Goal: Task Accomplishment & Management: Manage account settings

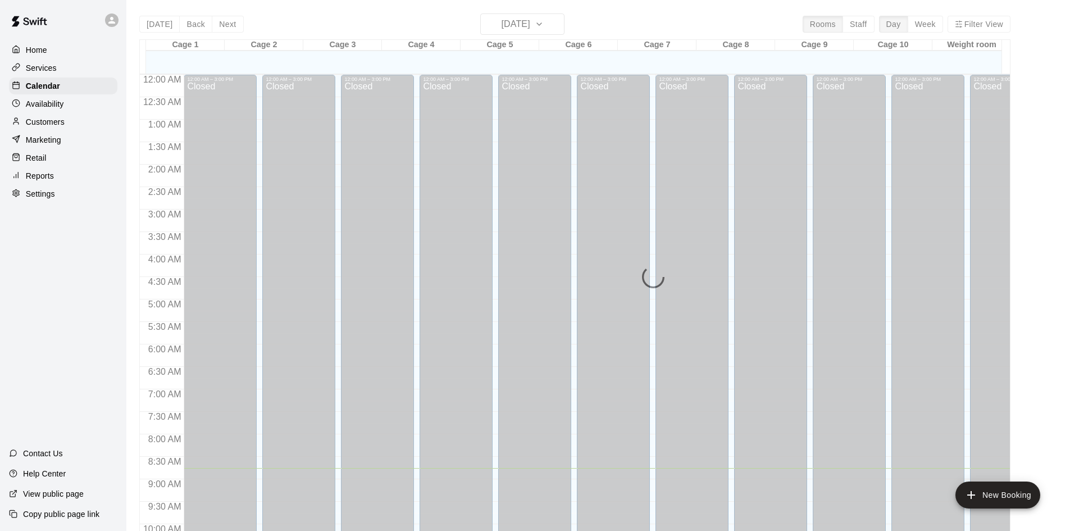
scroll to position [393, 0]
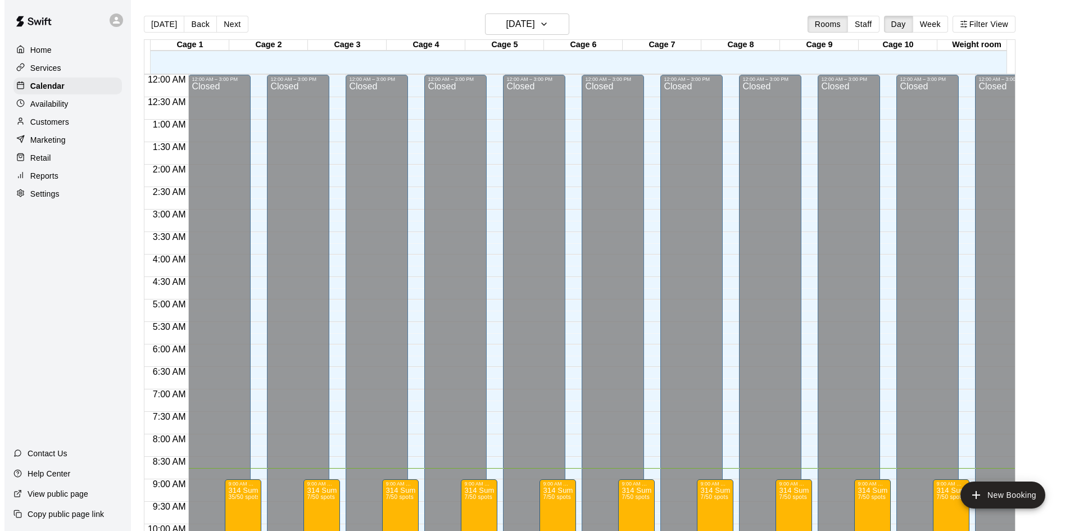
scroll to position [393, 0]
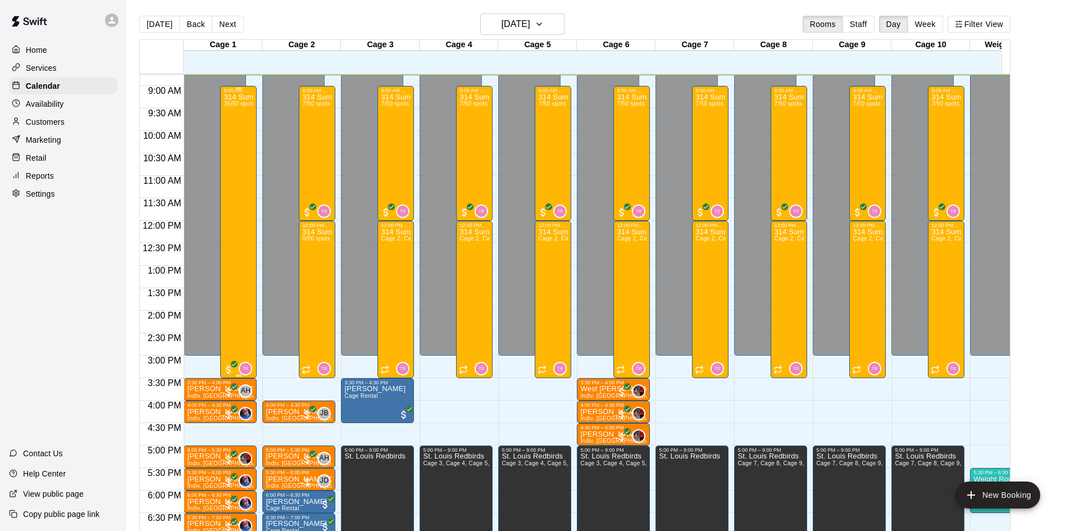
click at [239, 174] on div "314 Summer Camp | Week 10 (Full Day) 35/50 spots" at bounding box center [239, 358] width 30 height 531
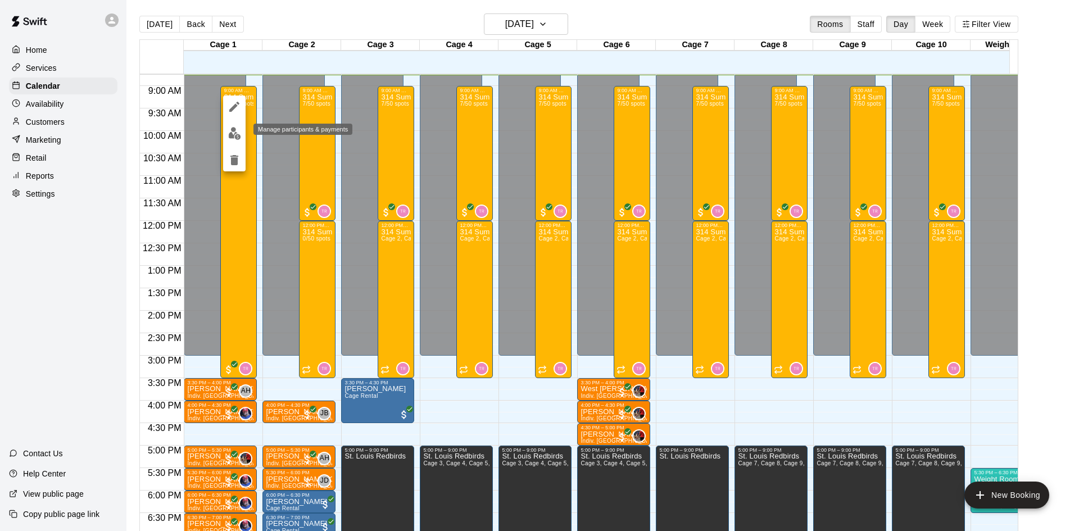
click at [235, 125] on button "edit" at bounding box center [234, 133] width 22 height 22
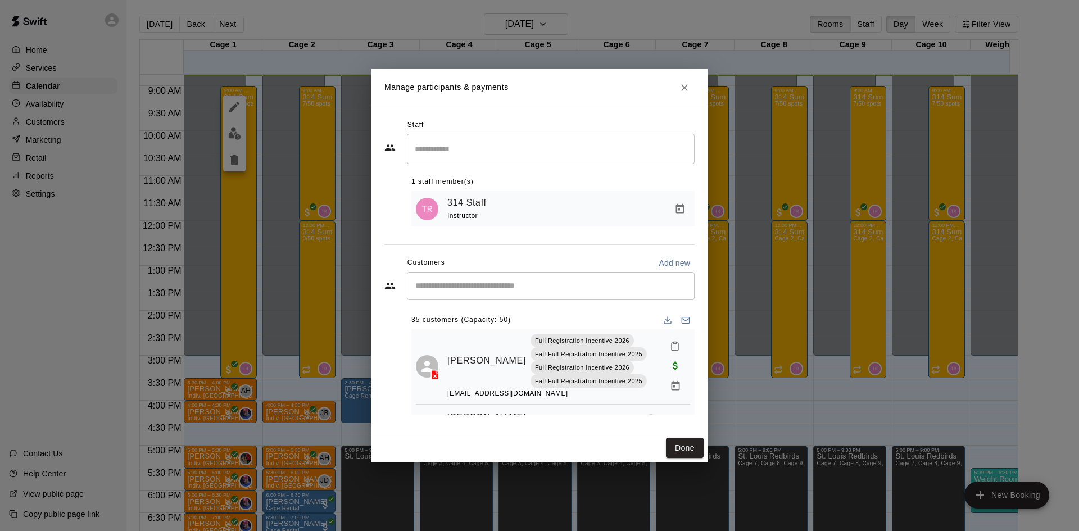
scroll to position [62, 0]
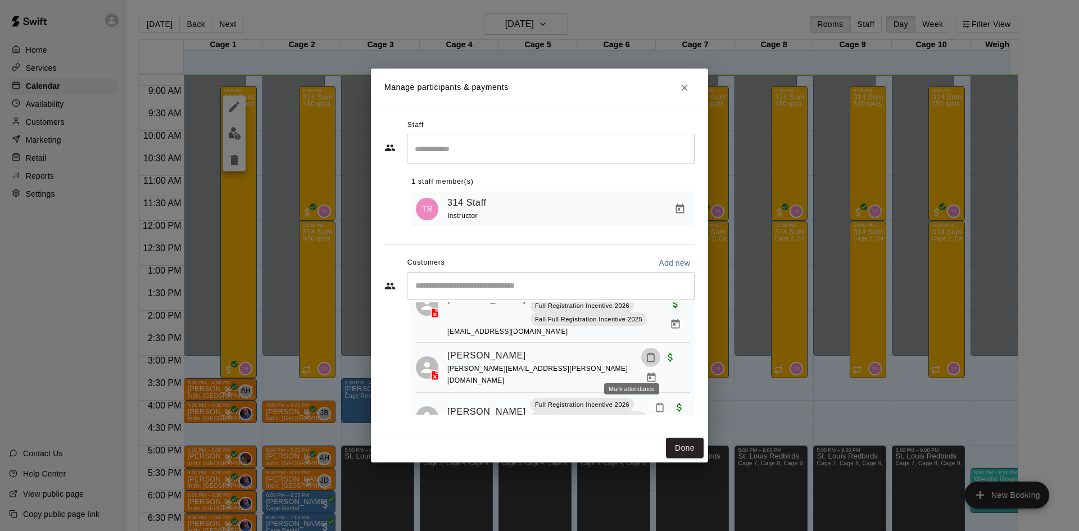
click at [646, 362] on icon "Mark attendance" at bounding box center [651, 357] width 10 height 10
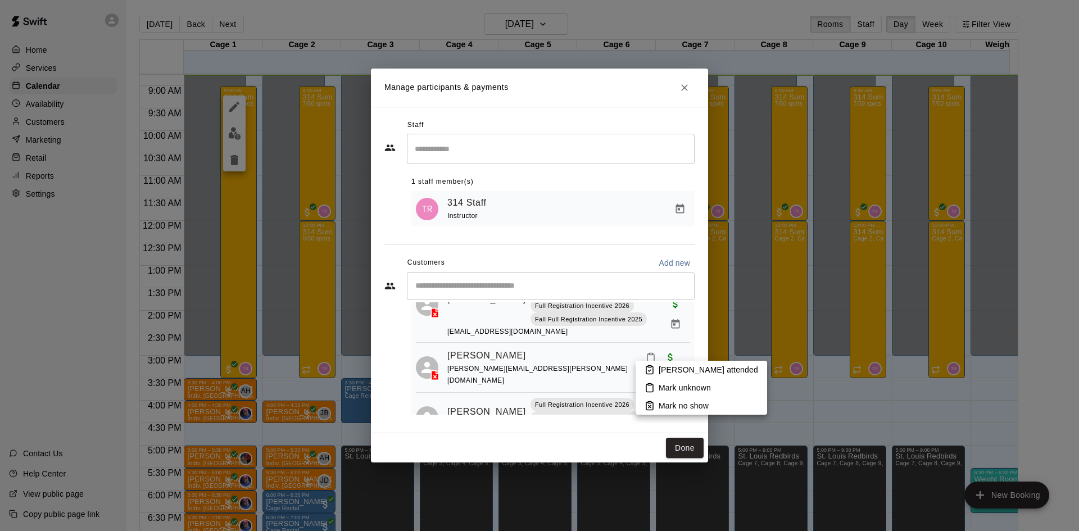
click at [650, 367] on rect at bounding box center [649, 367] width 3 height 2
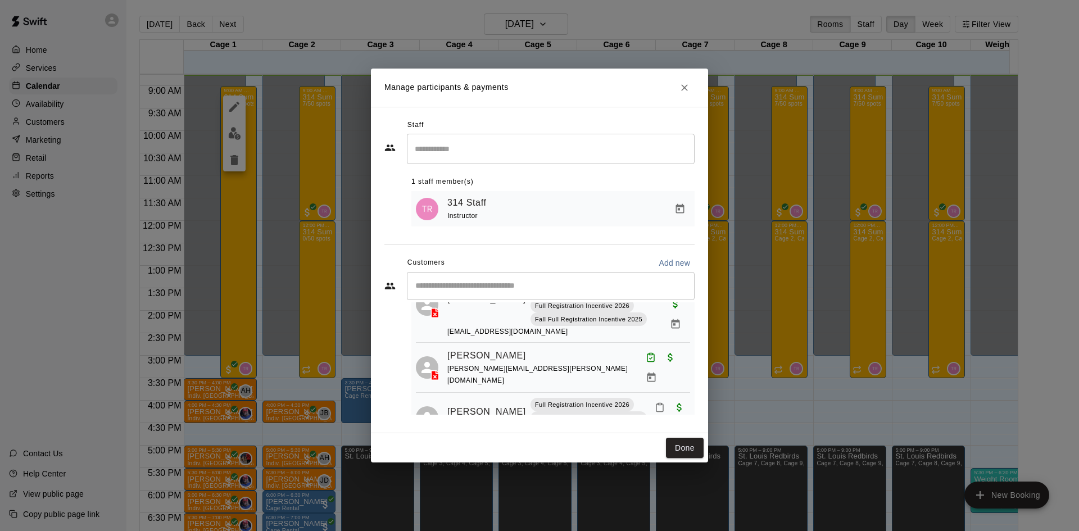
scroll to position [151, 0]
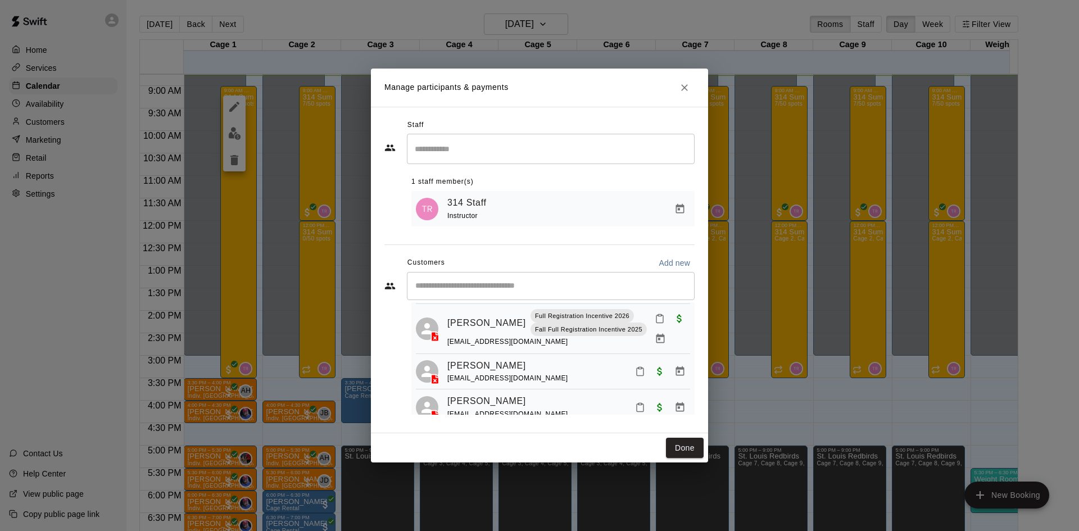
click at [632, 409] on button "Mark attendance" at bounding box center [639, 407] width 19 height 19
click at [675, 405] on p "Mark attended" at bounding box center [703, 402] width 99 height 11
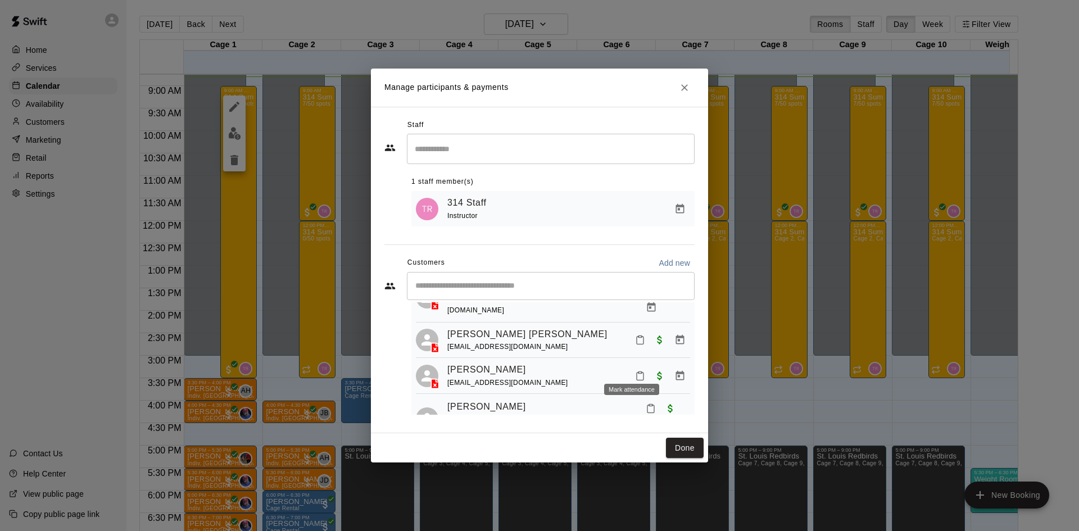
click at [635, 371] on icon "Mark attendance" at bounding box center [640, 376] width 10 height 10
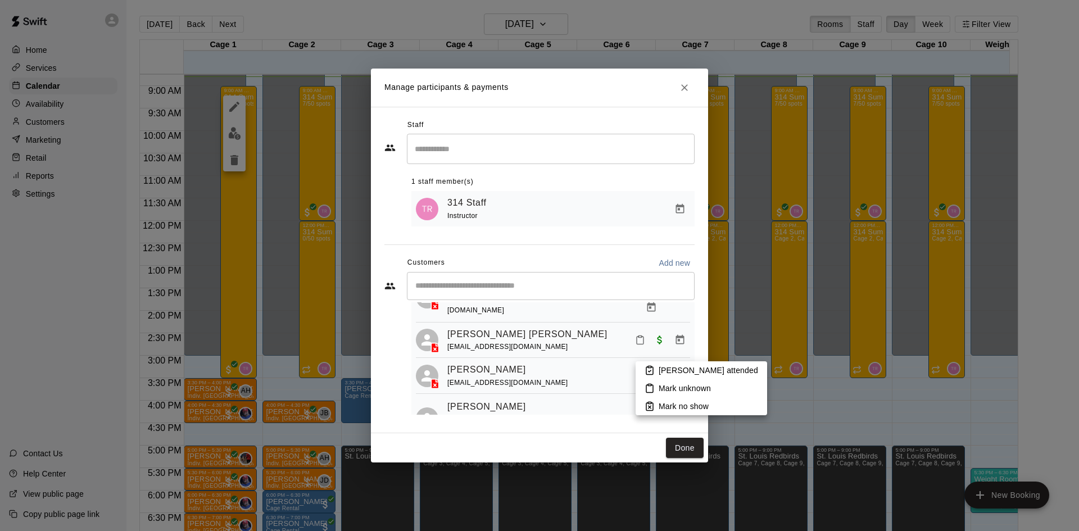
click at [647, 365] on icon at bounding box center [649, 370] width 10 height 10
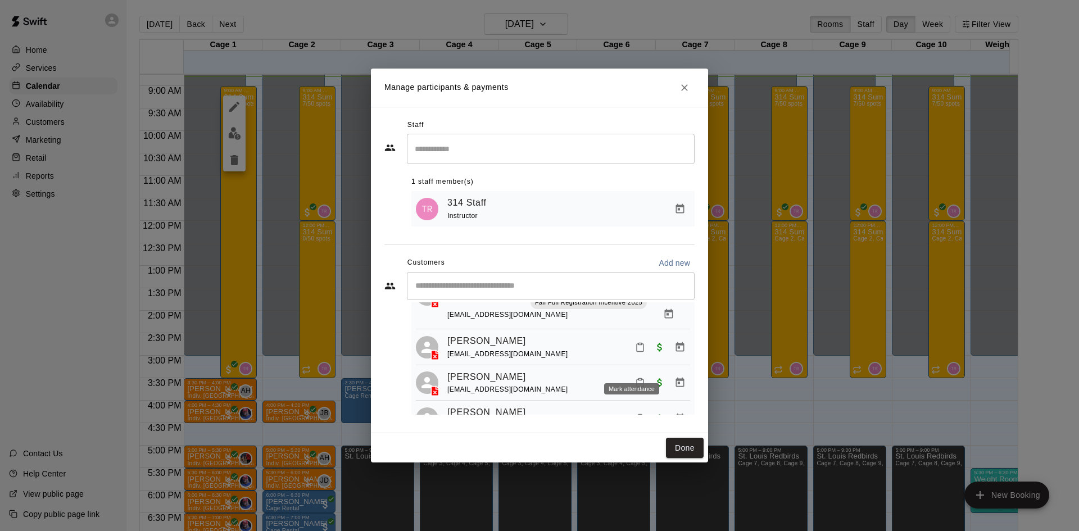
click at [635, 378] on icon "Mark attendance" at bounding box center [640, 383] width 10 height 10
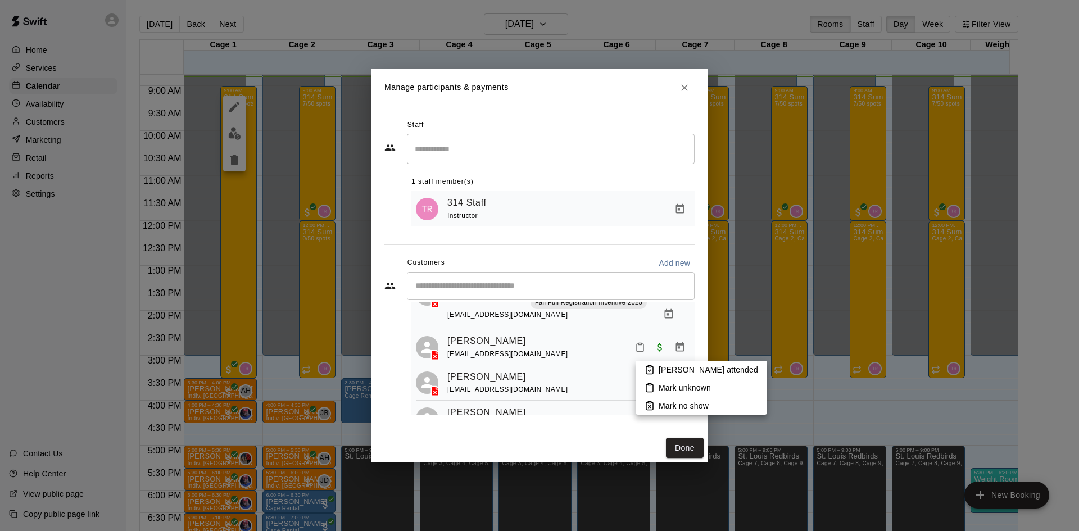
click at [645, 367] on icon at bounding box center [649, 370] width 10 height 10
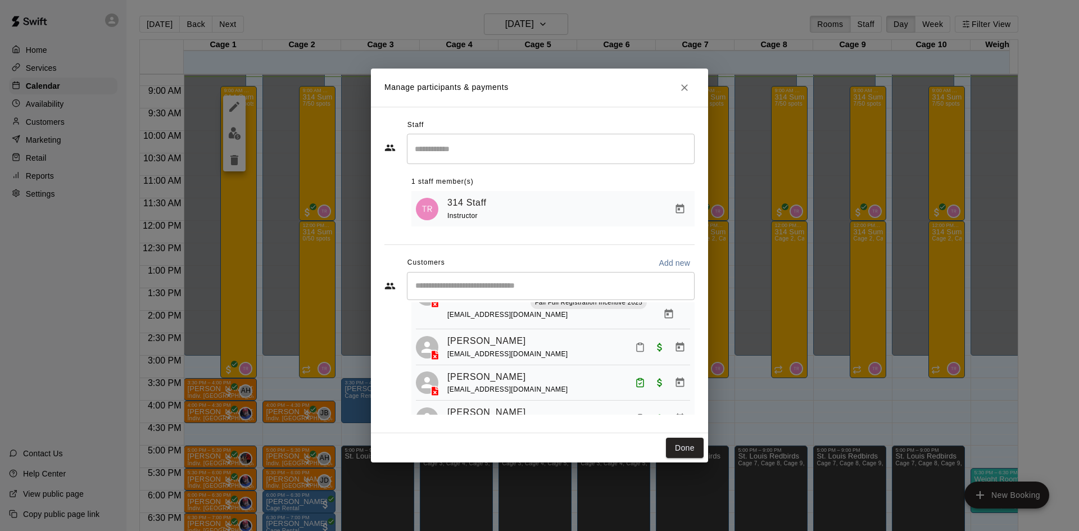
scroll to position [263, 0]
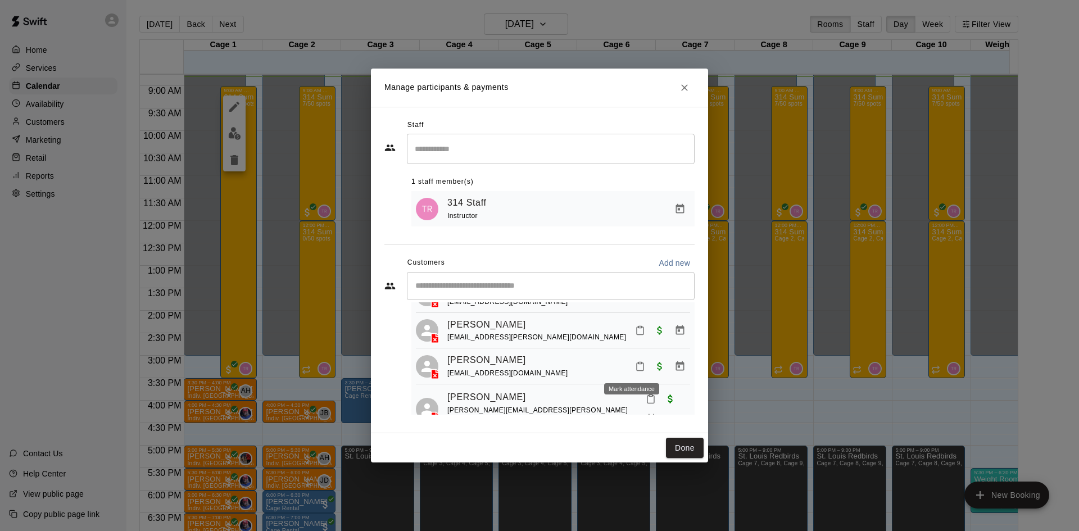
click at [635, 365] on icon "Mark attendance" at bounding box center [640, 366] width 10 height 10
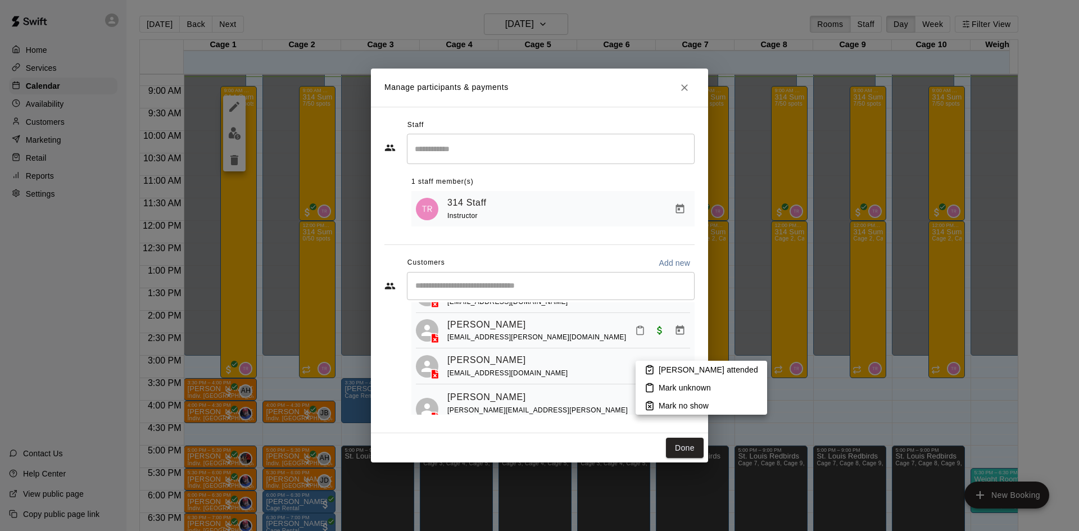
drag, startPoint x: 651, startPoint y: 374, endPoint x: 741, endPoint y: 297, distance: 118.7
click at [651, 374] on icon at bounding box center [649, 370] width 7 height 8
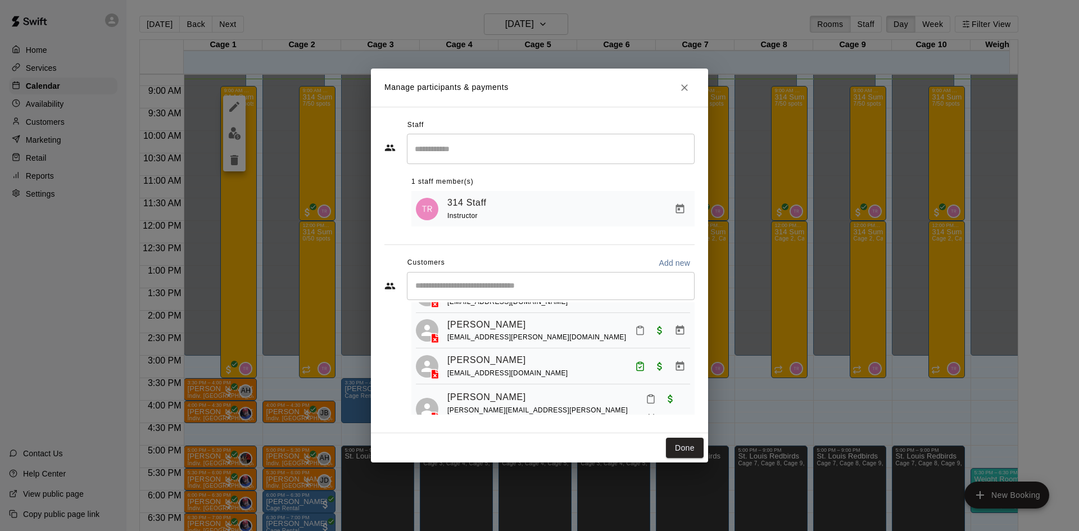
scroll to position [1291, 0]
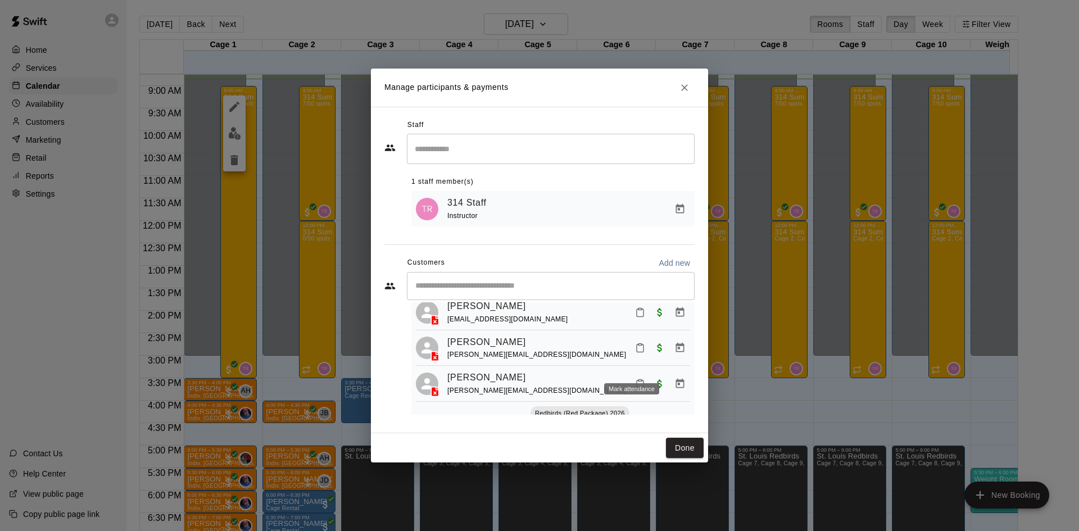
click at [635, 379] on icon "Mark attendance" at bounding box center [640, 384] width 10 height 10
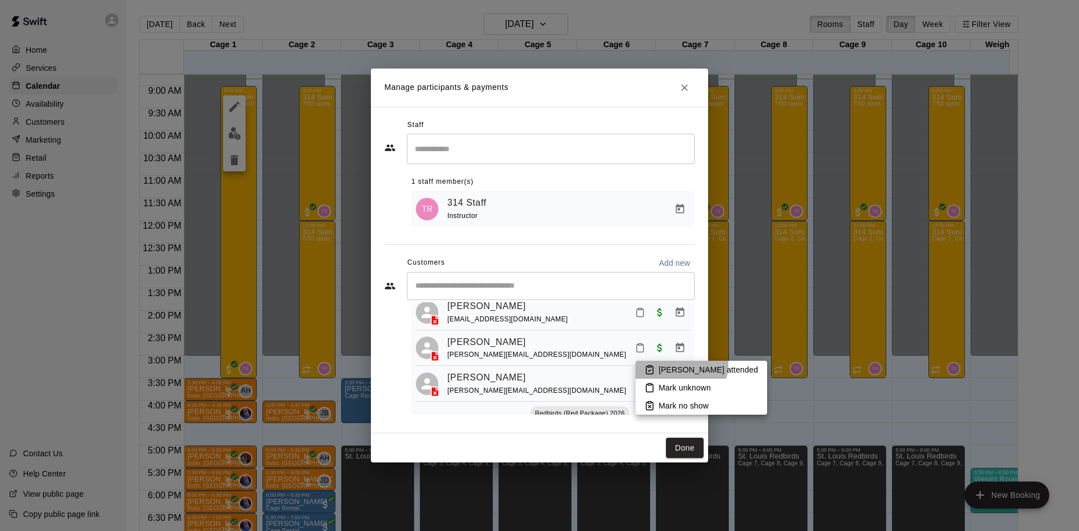
click at [680, 365] on p "Mark attended" at bounding box center [708, 369] width 99 height 11
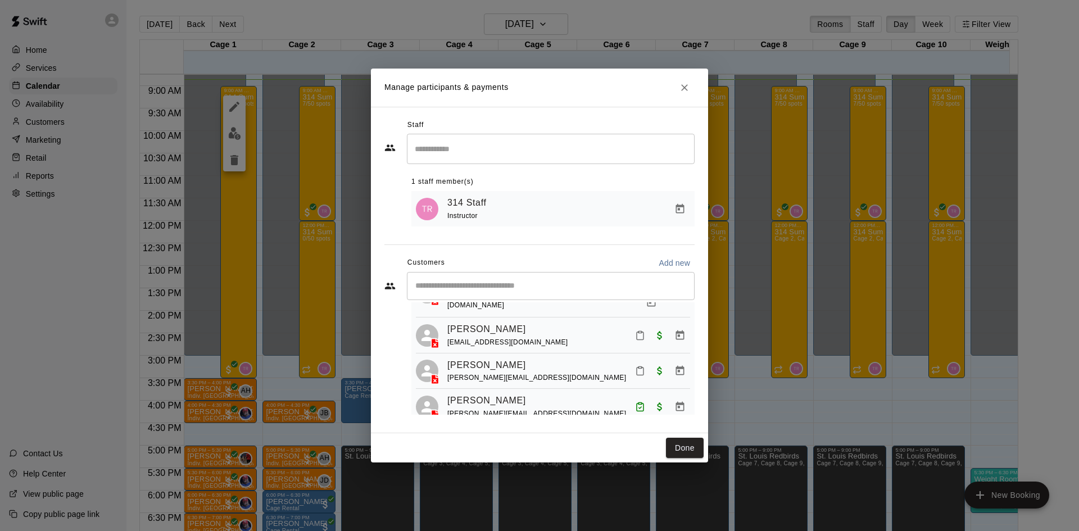
scroll to position [1498, 0]
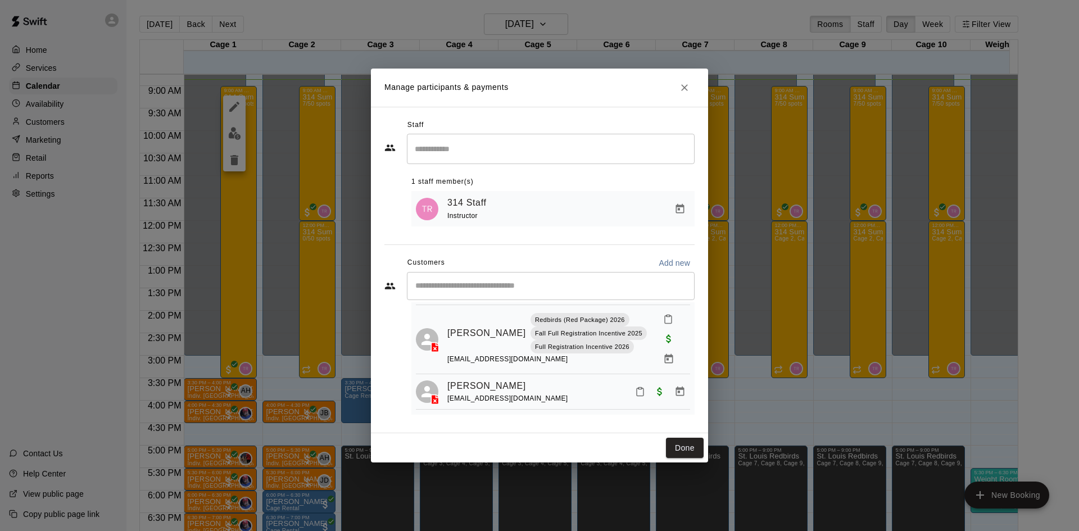
click at [637, 424] on icon "Mark attendance" at bounding box center [640, 428] width 7 height 8
click at [657, 399] on li "Mark attended" at bounding box center [702, 398] width 131 height 18
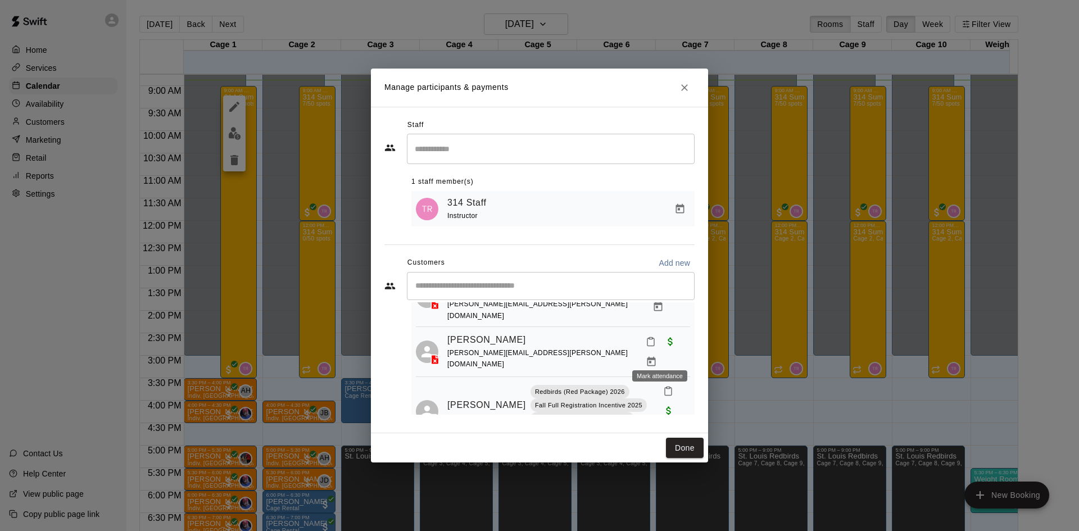
click at [663, 386] on icon "Mark attendance" at bounding box center [668, 391] width 10 height 10
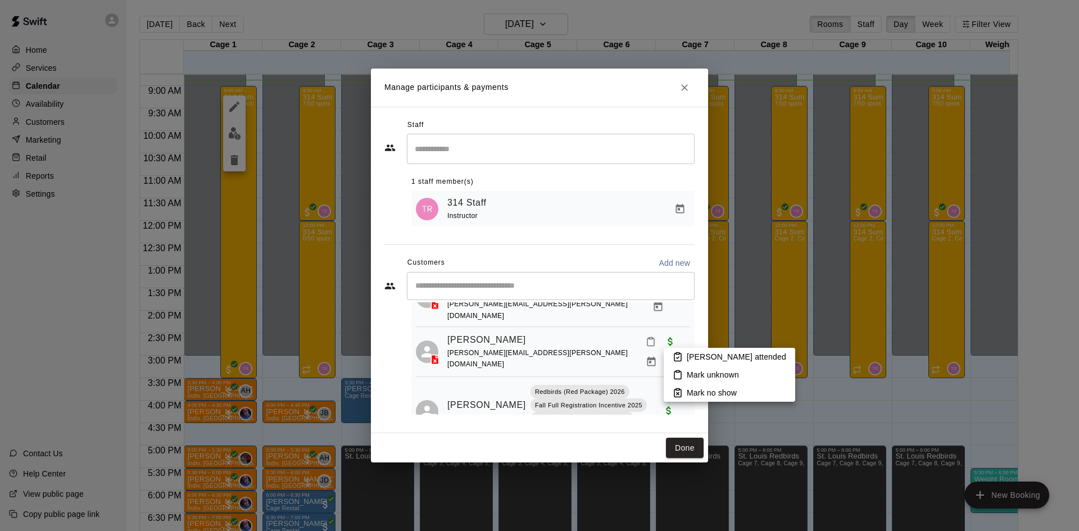
click at [678, 353] on rect at bounding box center [677, 354] width 3 height 2
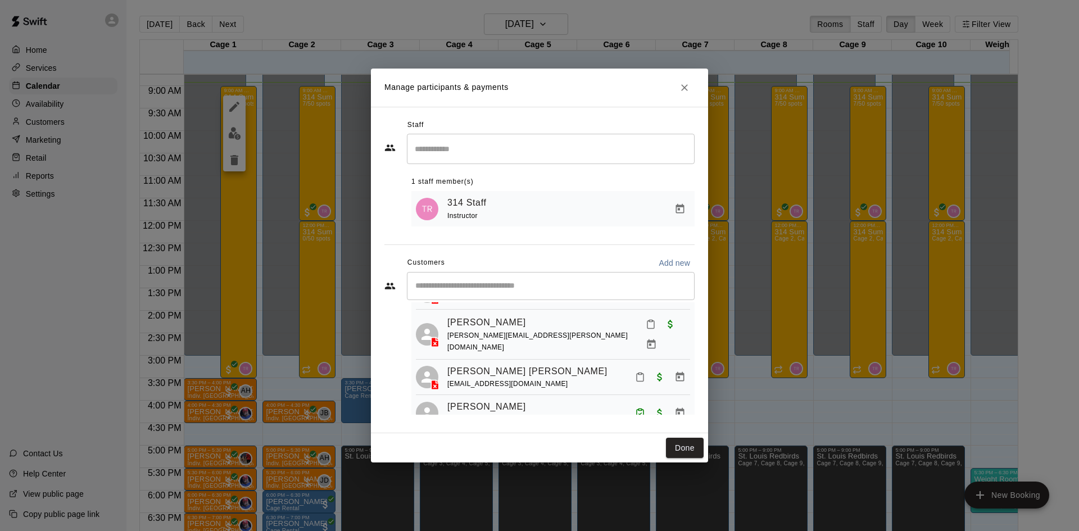
click at [635, 372] on icon "Mark attendance" at bounding box center [640, 377] width 10 height 10
click at [637, 368] on li "Mark attended" at bounding box center [701, 370] width 131 height 18
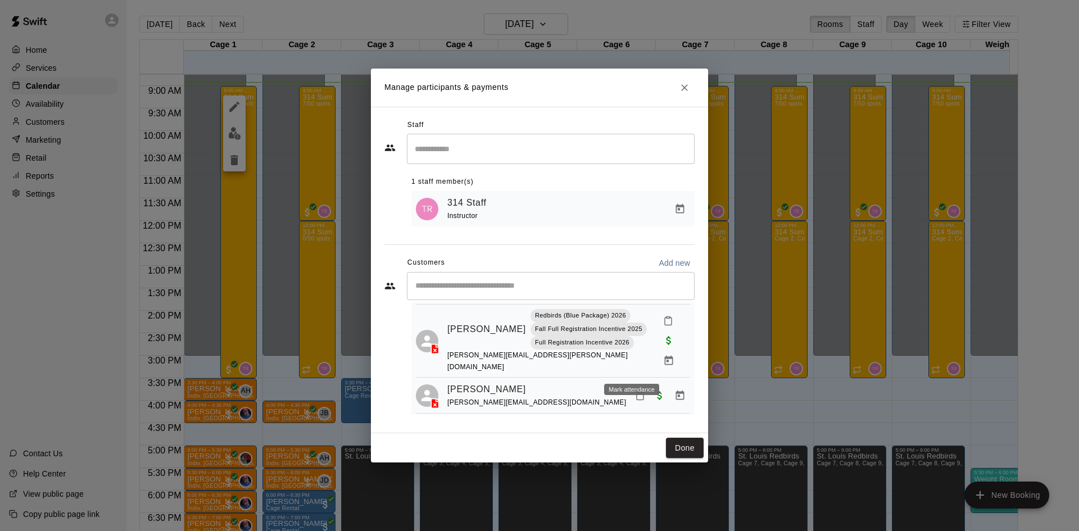
click at [637, 392] on icon "Mark attendance" at bounding box center [640, 396] width 7 height 8
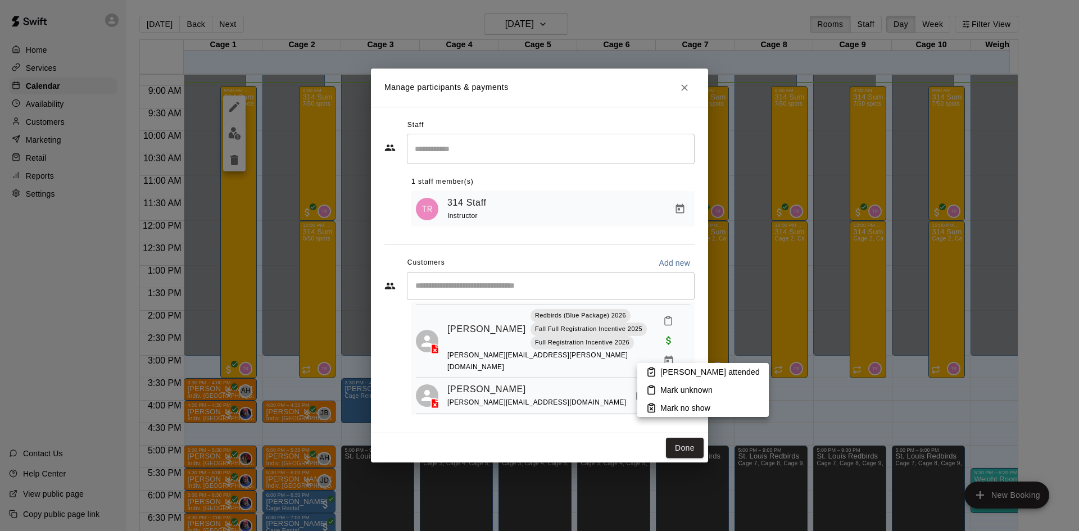
click at [651, 369] on icon at bounding box center [651, 372] width 10 height 10
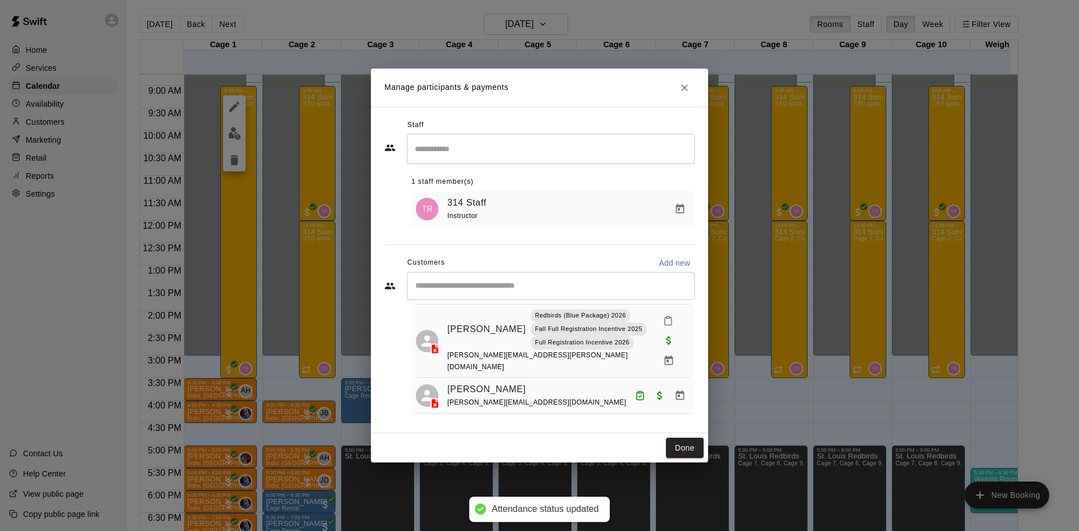
scroll to position [1254, 0]
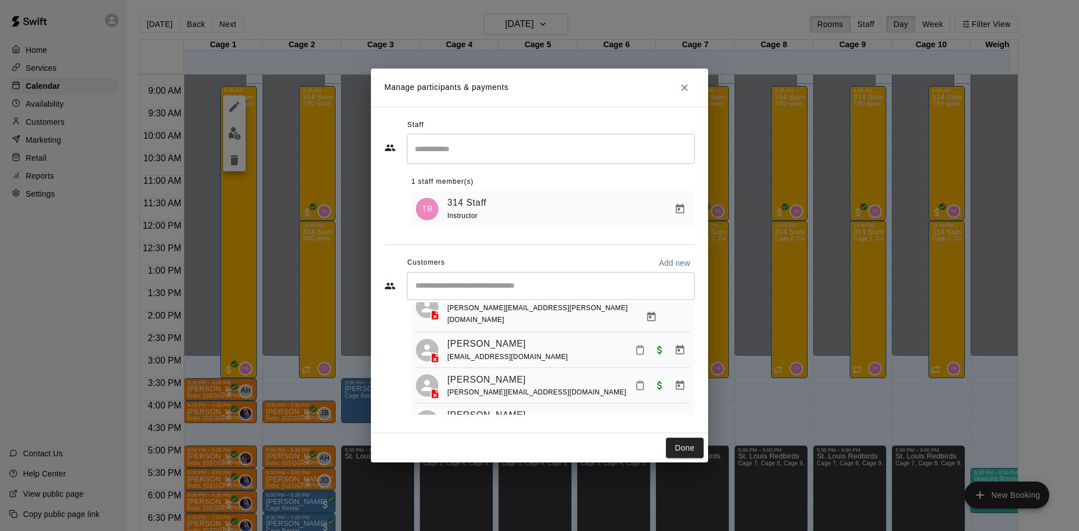
click at [635, 380] on icon "Mark attendance" at bounding box center [640, 385] width 10 height 10
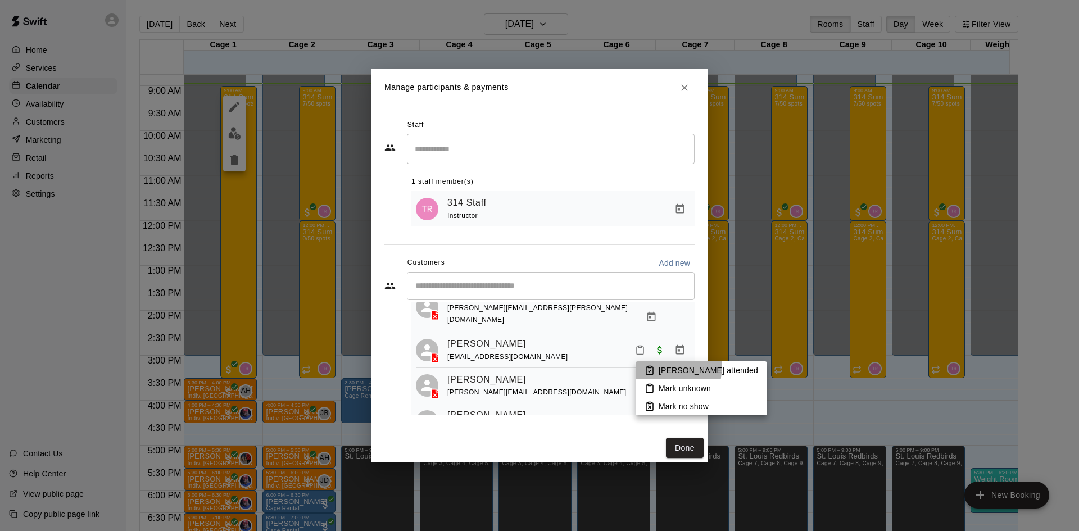
click at [644, 365] on li "Mark attended" at bounding box center [701, 370] width 131 height 18
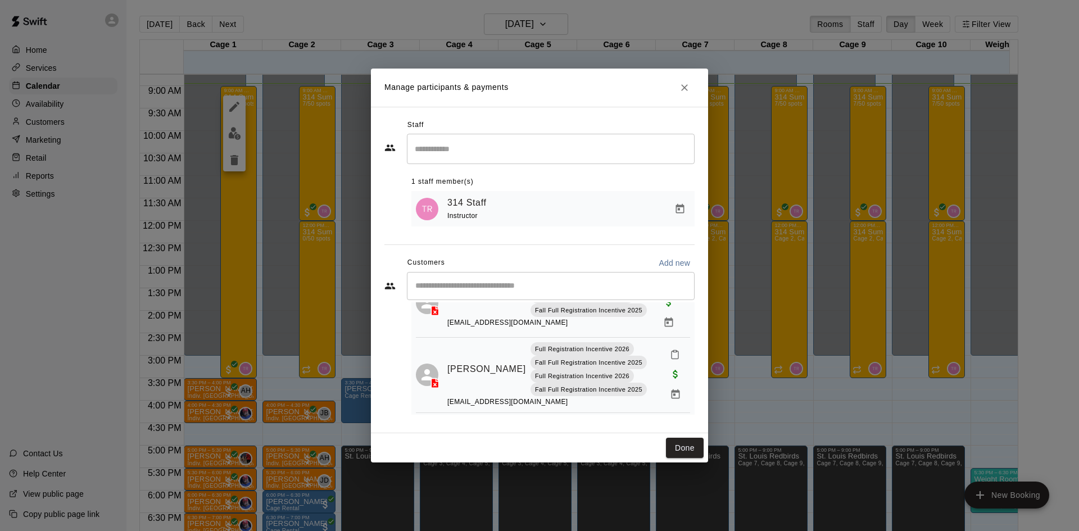
scroll to position [1029, 0]
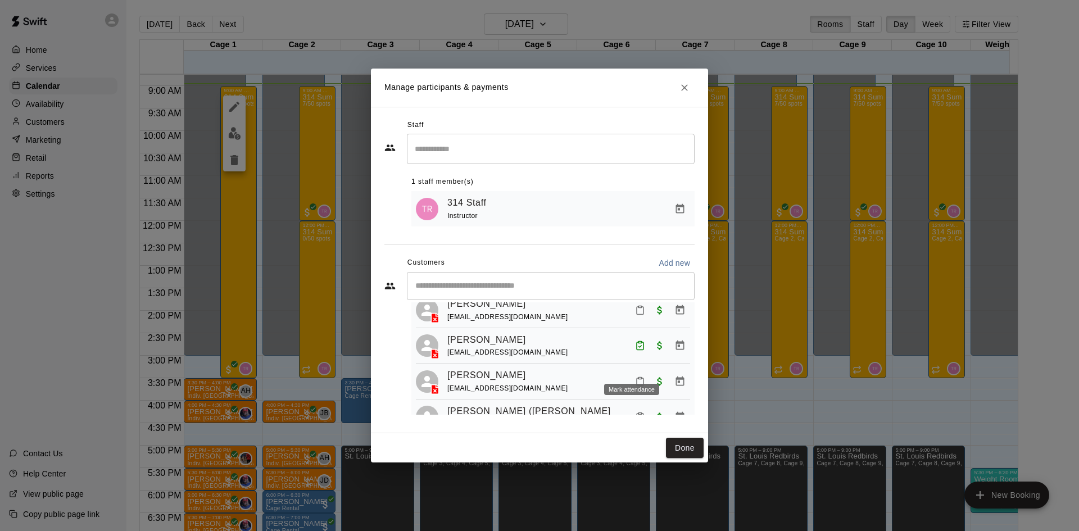
click at [635, 376] on icon "Mark attendance" at bounding box center [640, 381] width 10 height 10
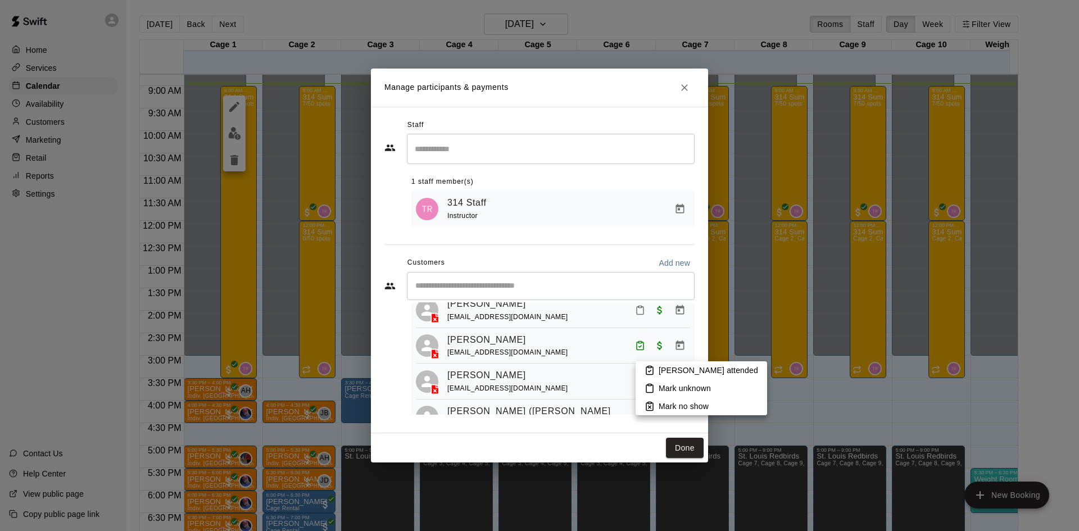
click at [657, 367] on li "Mark attended" at bounding box center [701, 370] width 131 height 18
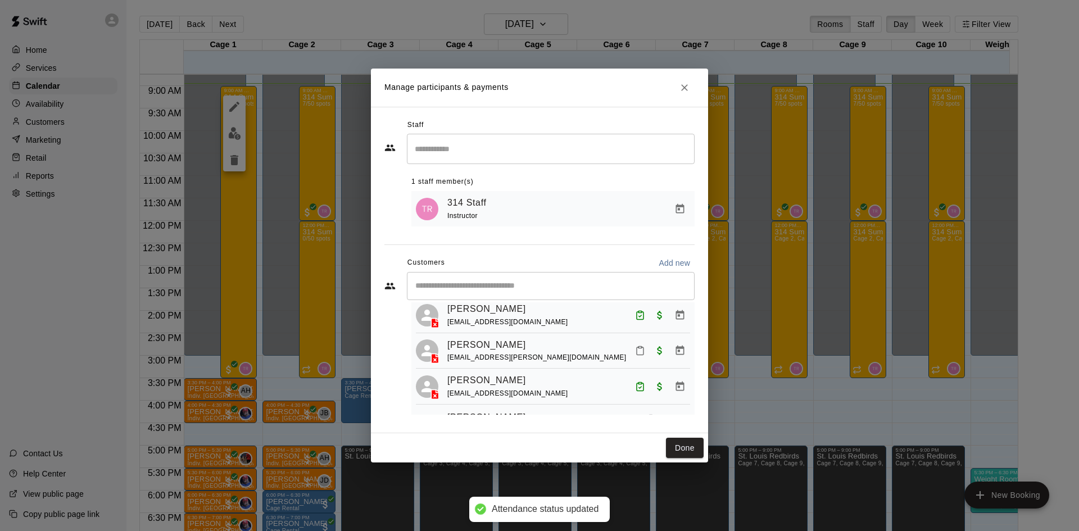
scroll to position [187, 0]
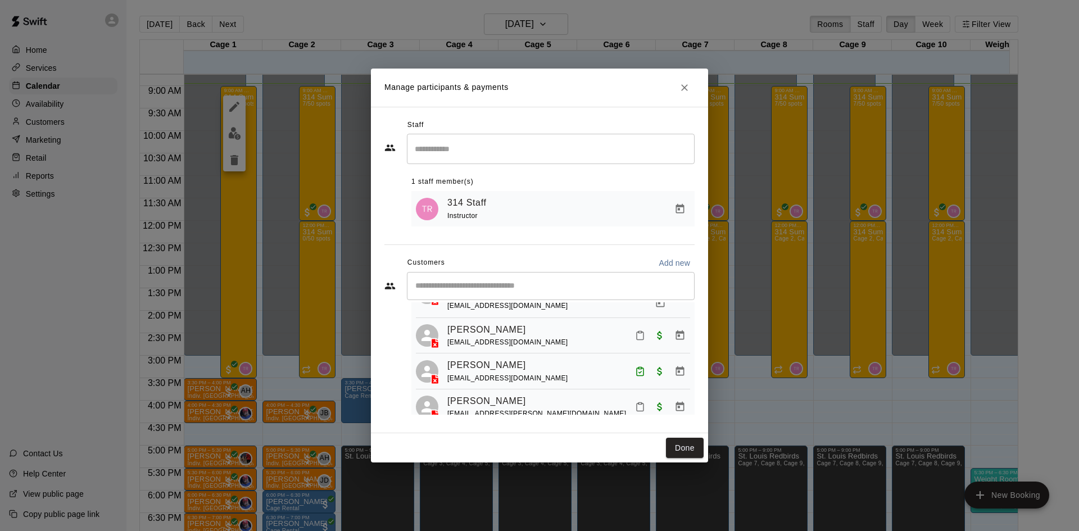
click at [635, 334] on icon "Mark attendance" at bounding box center [640, 335] width 10 height 10
click at [665, 341] on li "Mark attended" at bounding box center [701, 334] width 131 height 18
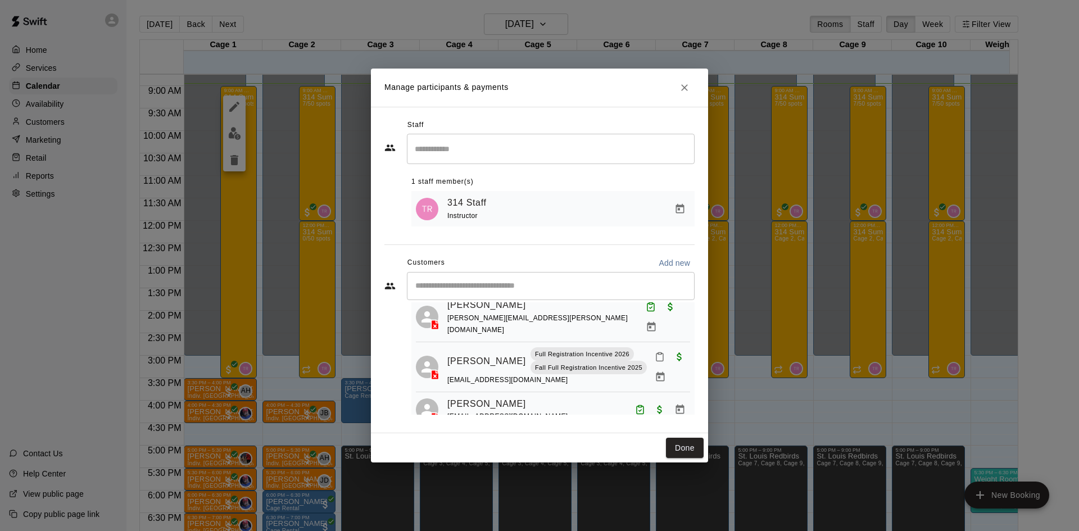
scroll to position [1179, 0]
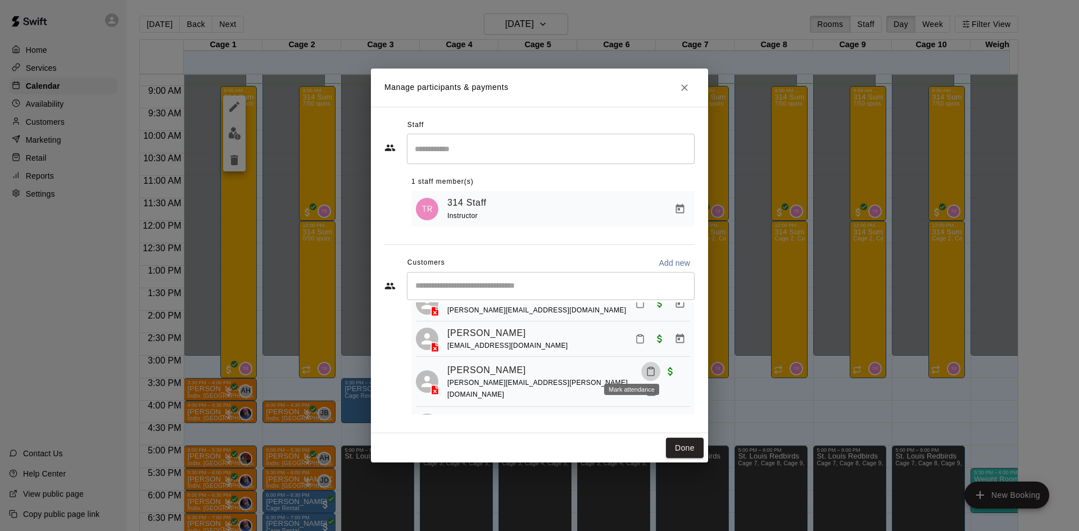
click at [646, 366] on icon "Mark attendance" at bounding box center [651, 371] width 10 height 10
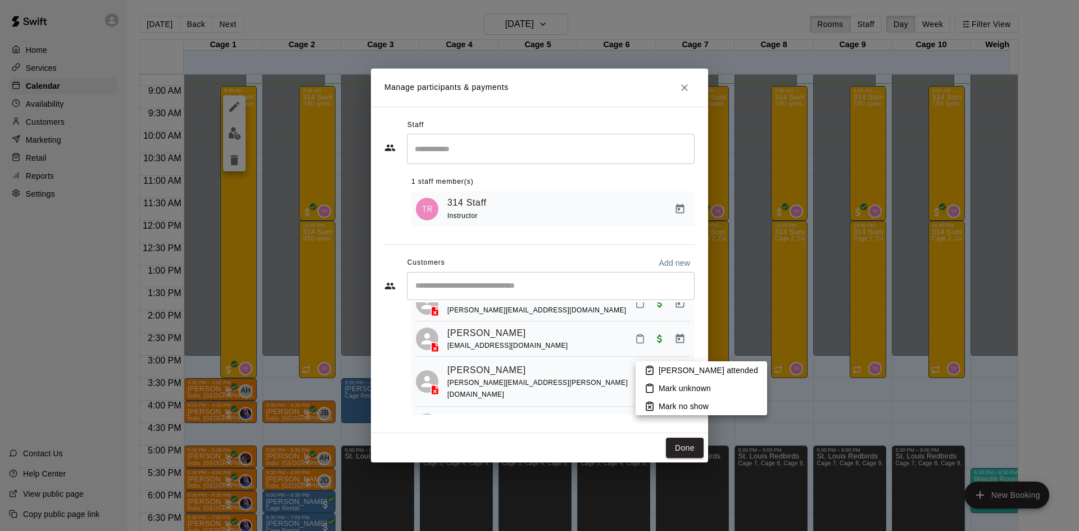
click at [647, 364] on li "Mark attended" at bounding box center [701, 370] width 131 height 18
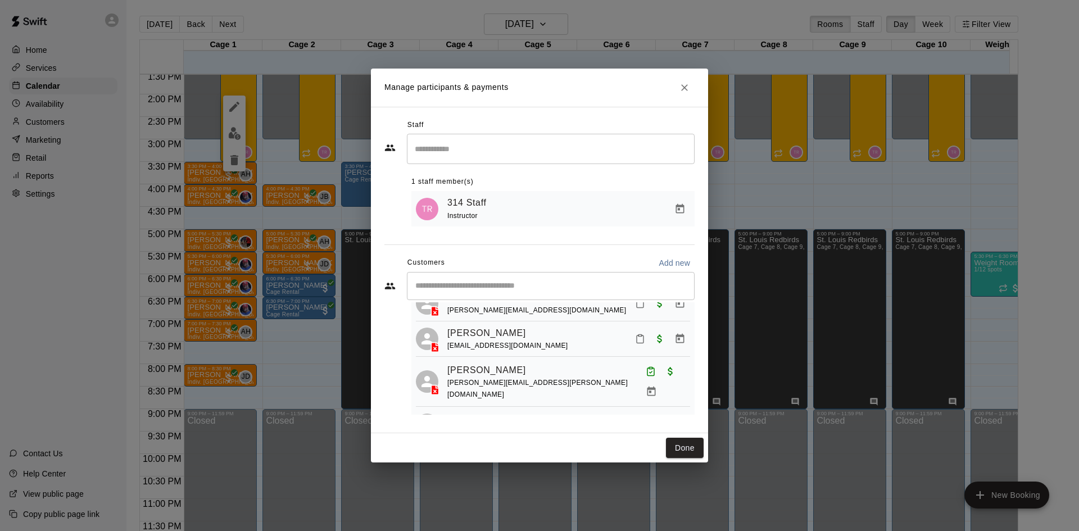
scroll to position [848, 0]
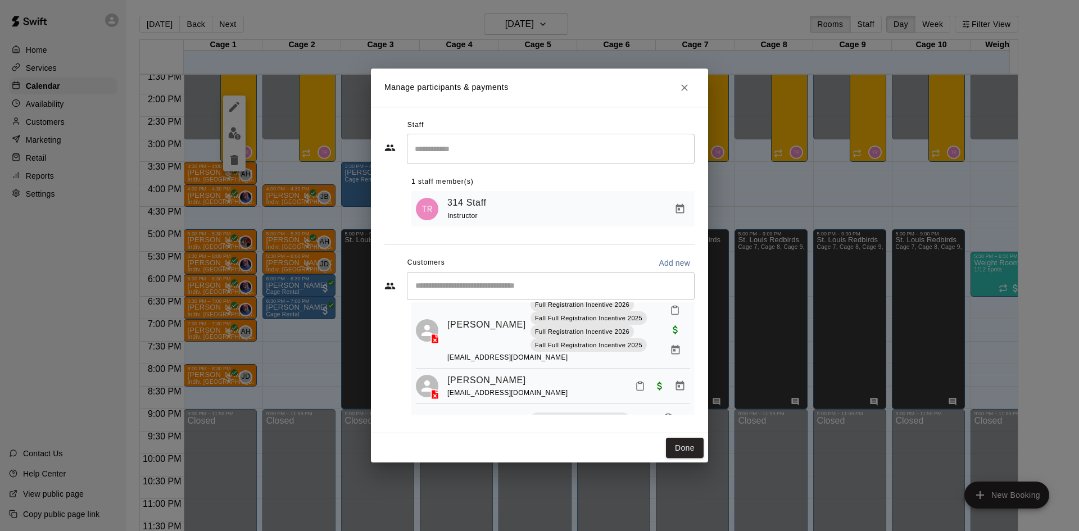
click at [630, 376] on button "Mark attendance" at bounding box center [639, 385] width 19 height 19
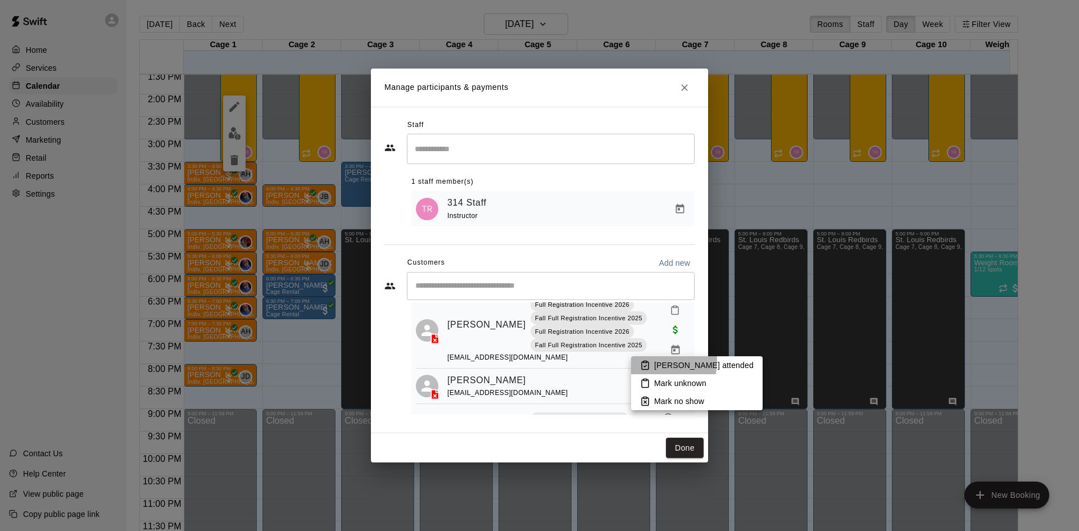
click at [648, 361] on icon at bounding box center [645, 365] width 10 height 10
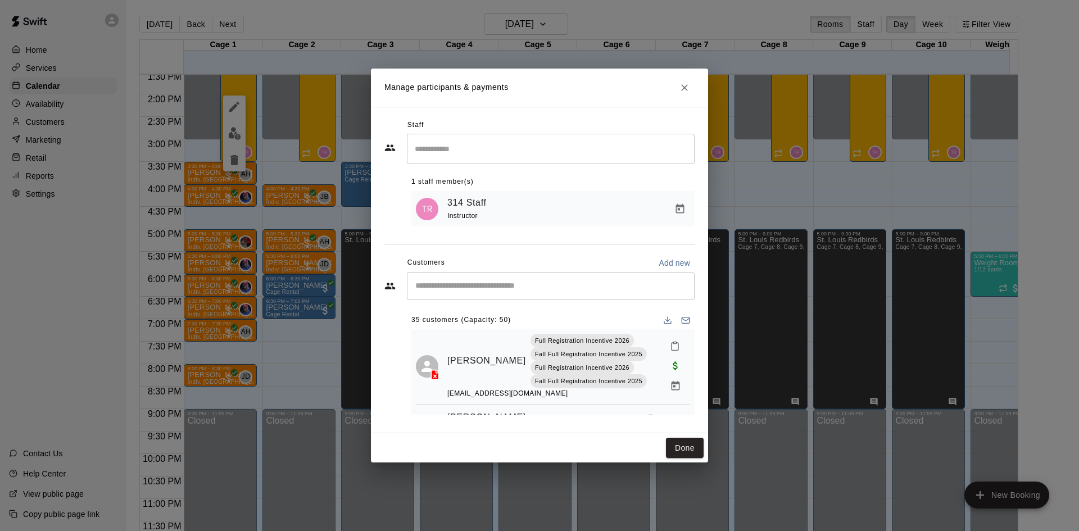
scroll to position [459, 0]
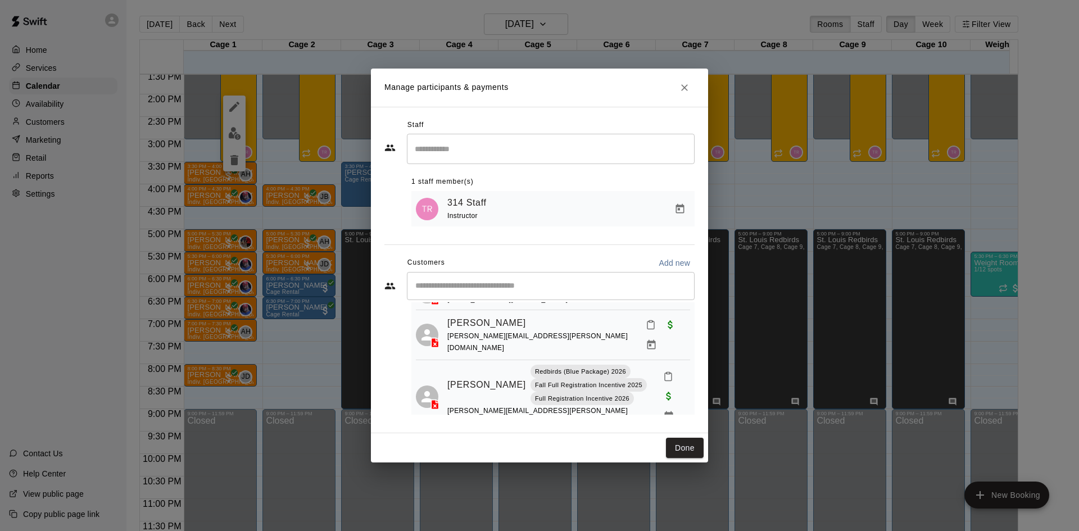
click at [666, 372] on rect "Mark attendance" at bounding box center [667, 373] width 3 height 2
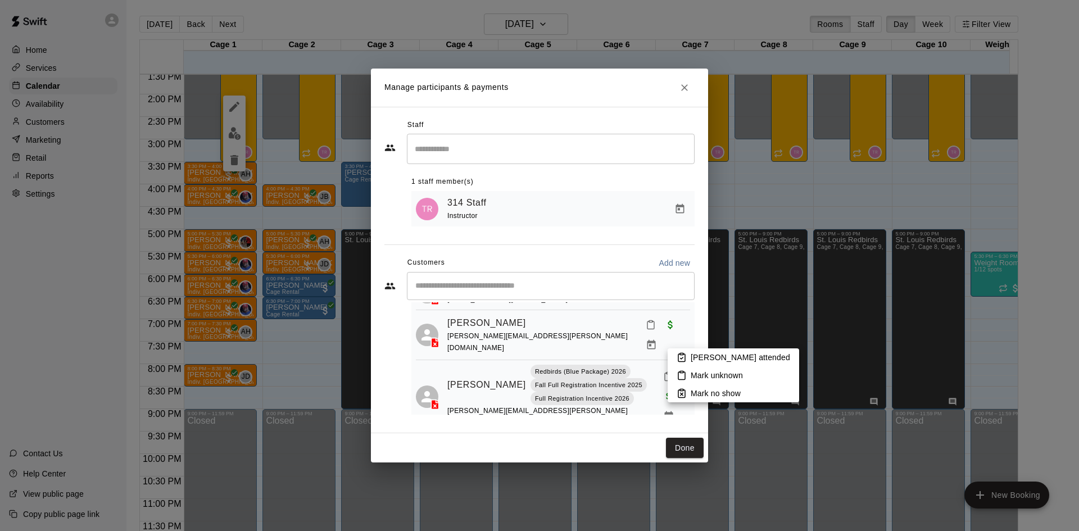
click at [692, 362] on p "Mark attended" at bounding box center [740, 357] width 99 height 11
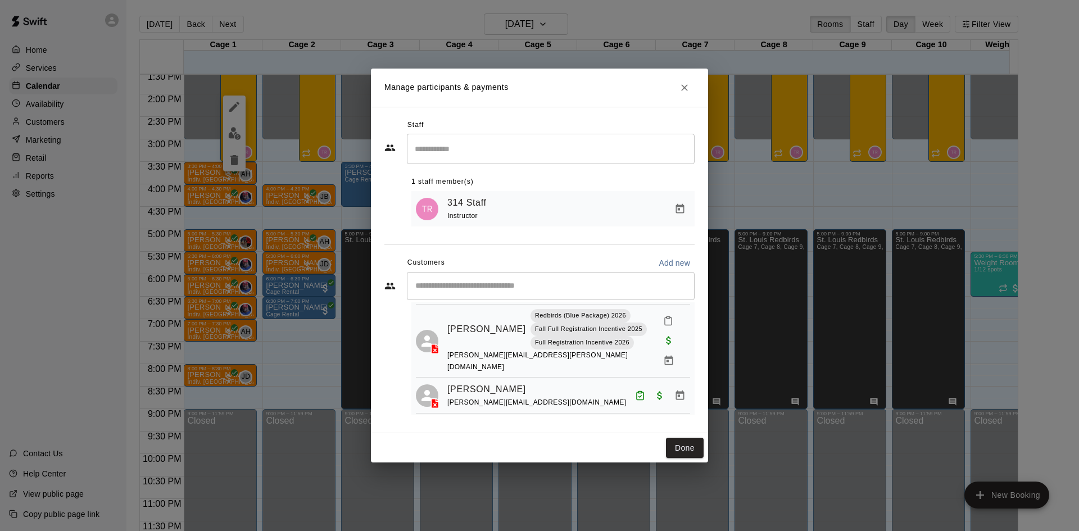
scroll to position [662, 0]
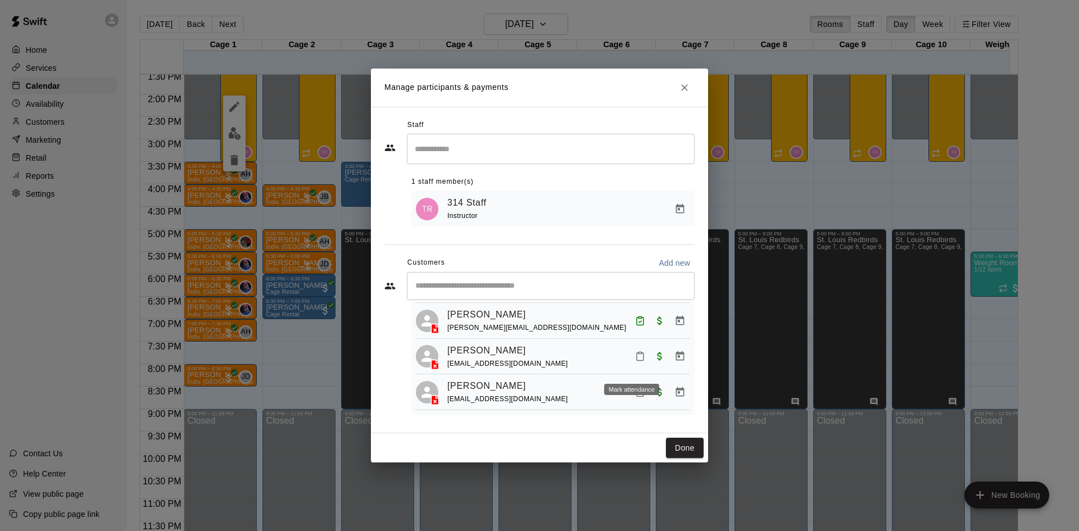
click at [637, 389] on icon "Mark attendance" at bounding box center [640, 393] width 7 height 8
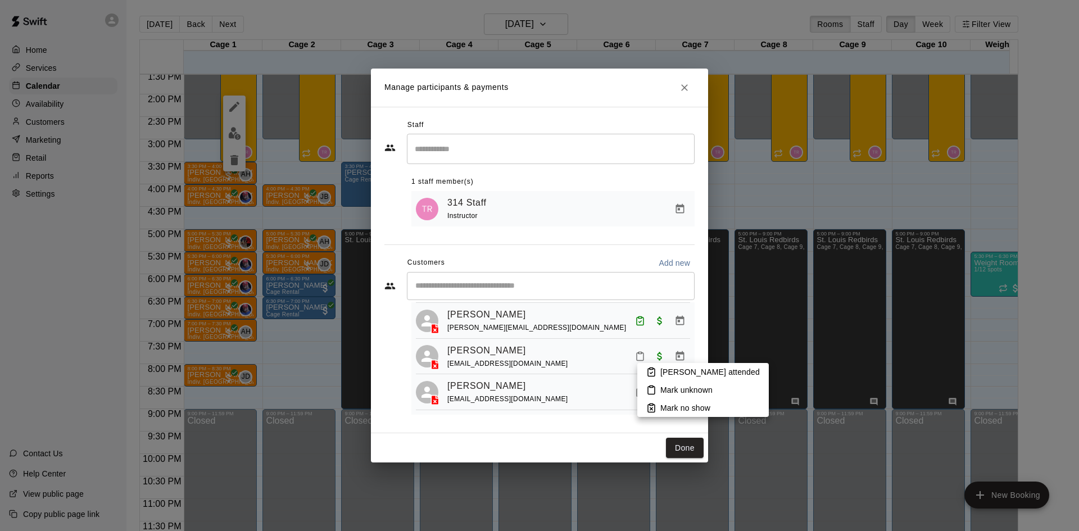
click at [649, 371] on icon at bounding box center [651, 372] width 10 height 10
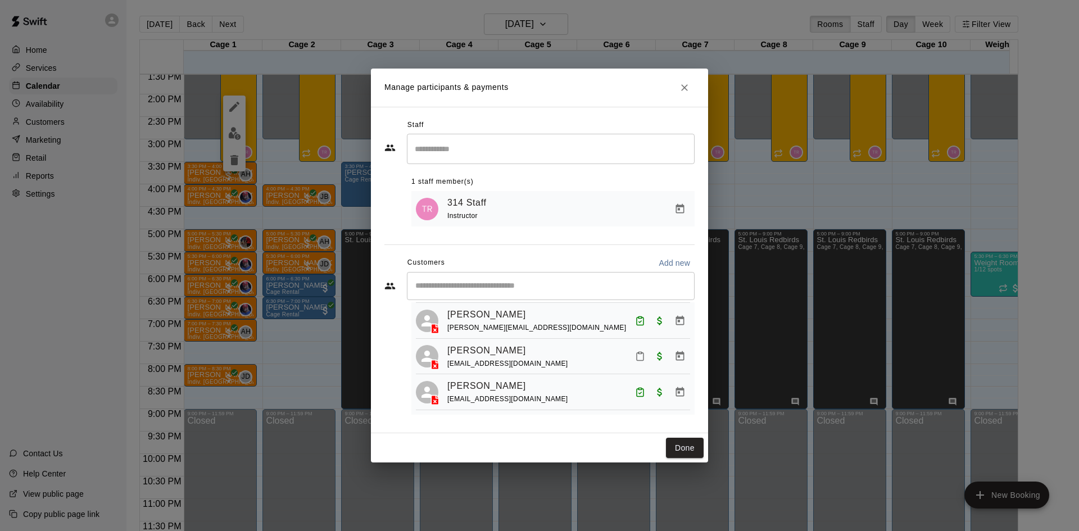
scroll to position [1328, 0]
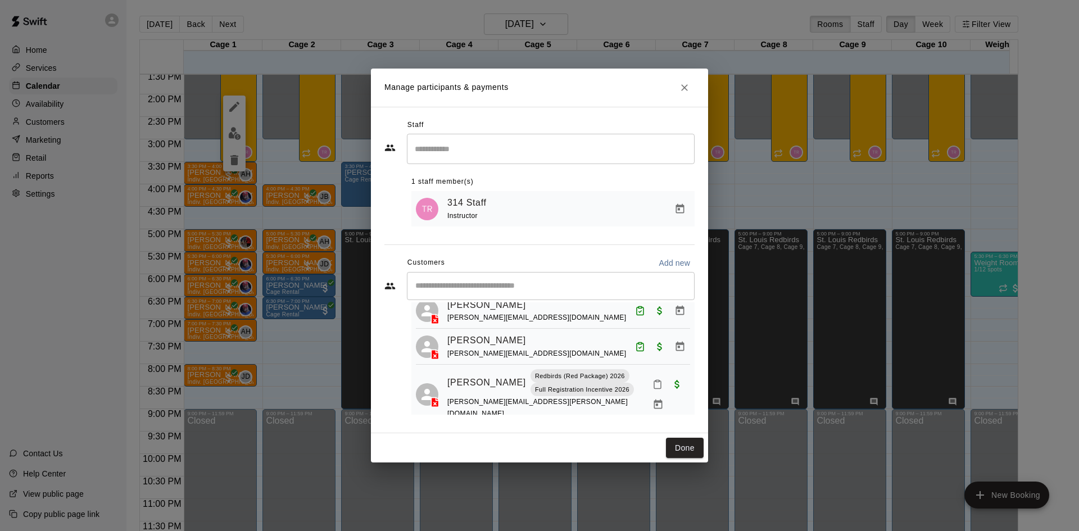
click at [652, 379] on icon "Mark attendance" at bounding box center [657, 384] width 10 height 10
click at [678, 362] on p "Mark attended" at bounding box center [726, 366] width 99 height 11
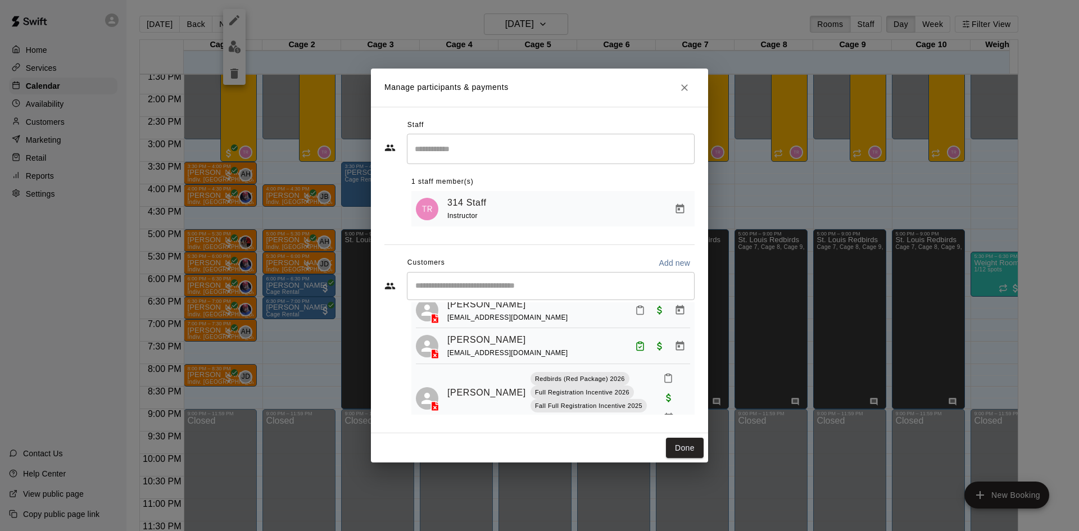
click at [665, 369] on button "Mark attendance" at bounding box center [668, 378] width 19 height 19
click at [687, 347] on p "Mark attended" at bounding box center [731, 352] width 99 height 11
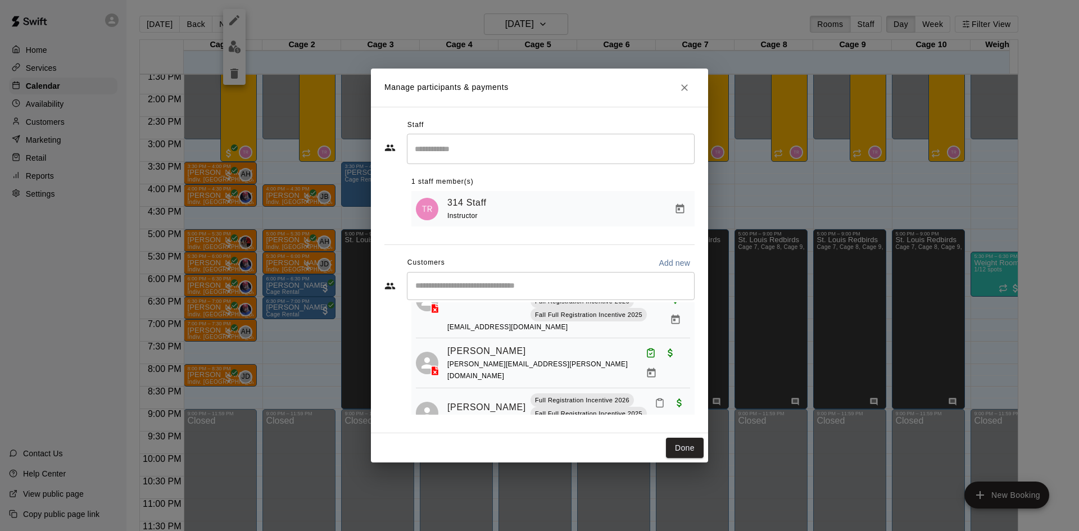
scroll to position [118, 0]
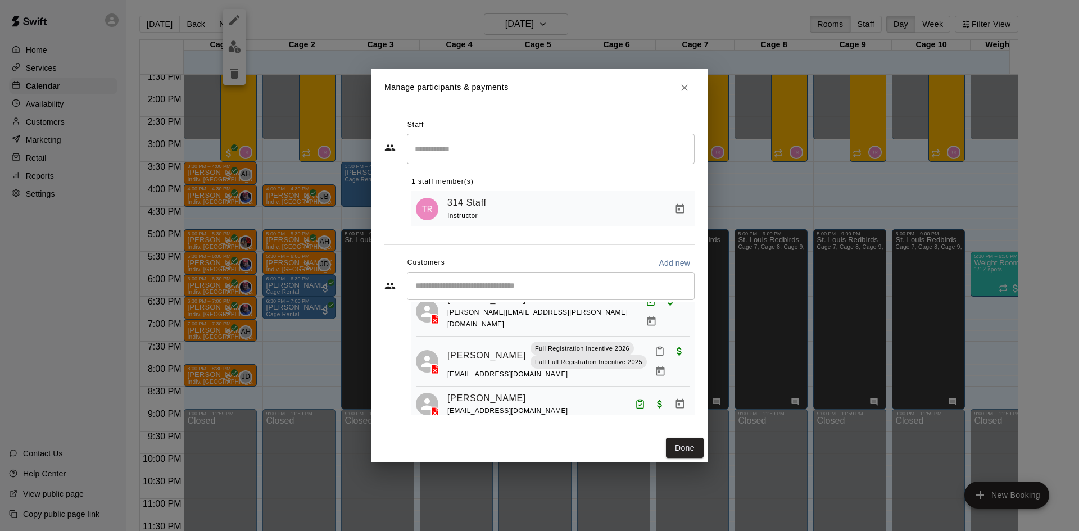
click at [650, 342] on button "Mark attendance" at bounding box center [659, 351] width 19 height 19
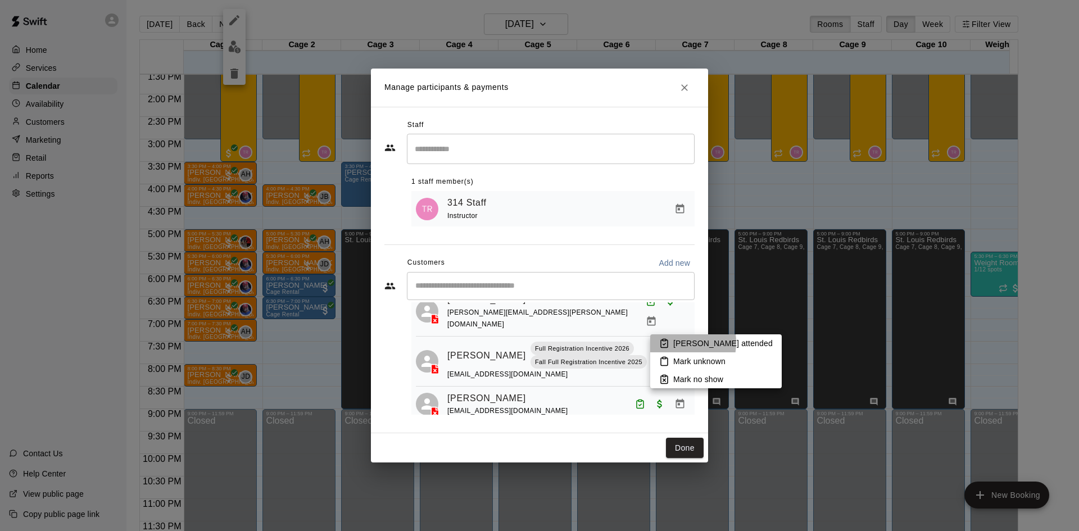
click at [668, 342] on icon at bounding box center [664, 344] width 7 height 8
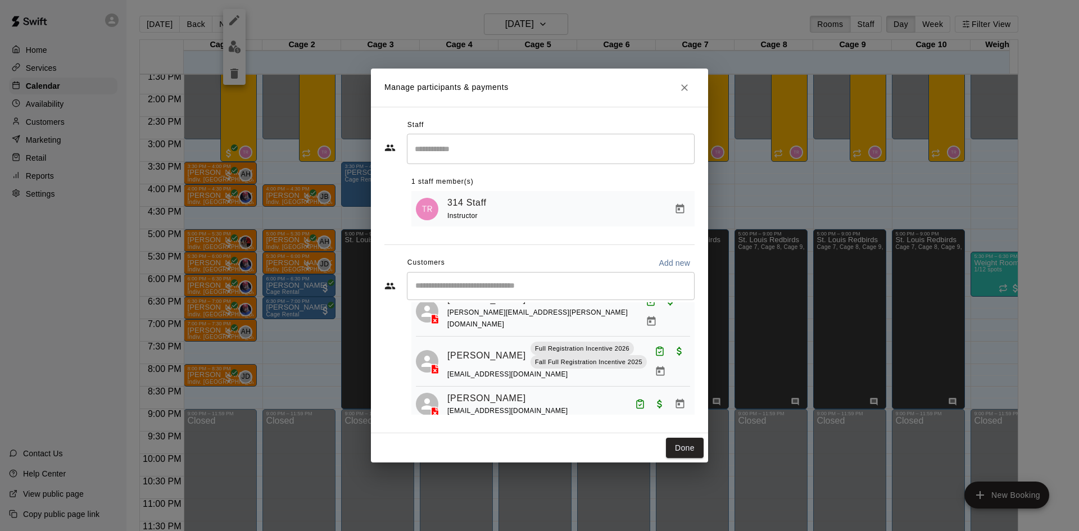
scroll to position [1142, 0]
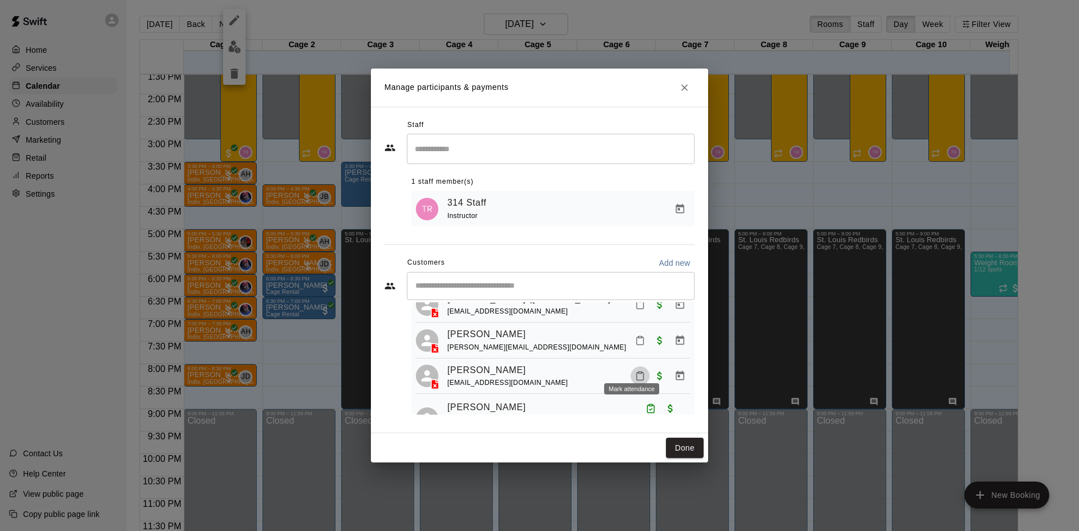
click at [636, 371] on icon "Mark attendance" at bounding box center [640, 376] width 10 height 10
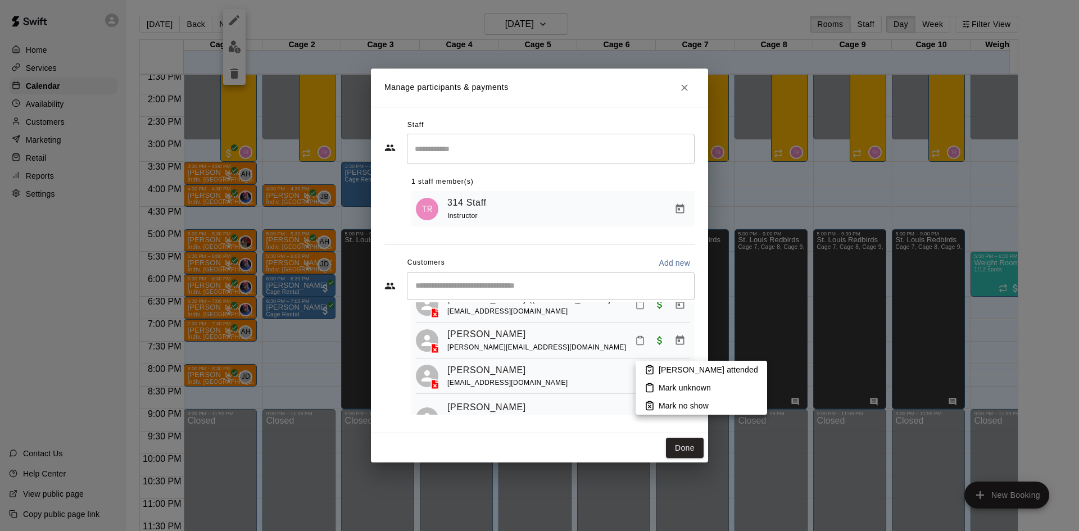
click at [677, 364] on li "Mark attended" at bounding box center [701, 370] width 131 height 18
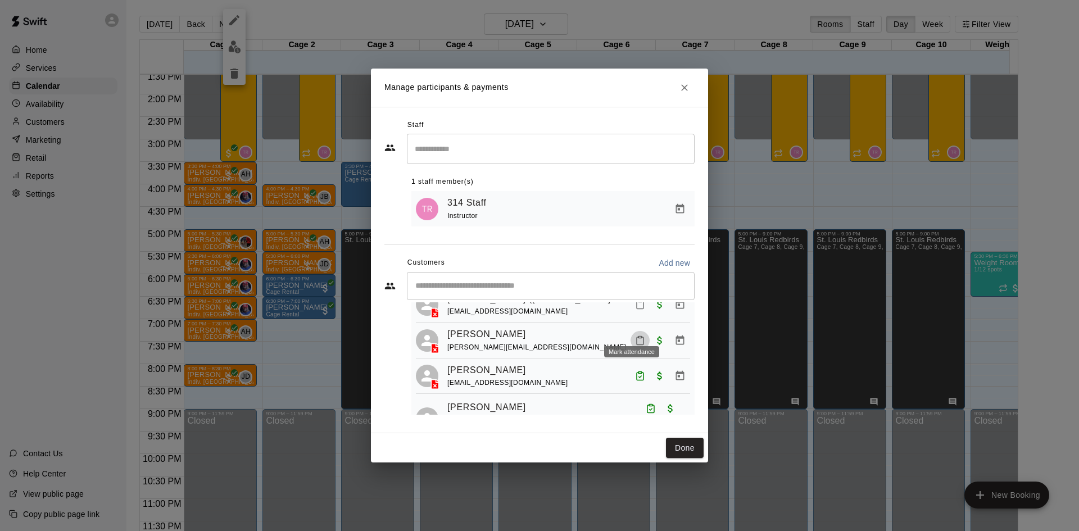
click at [635, 335] on icon "Mark attendance" at bounding box center [640, 340] width 10 height 10
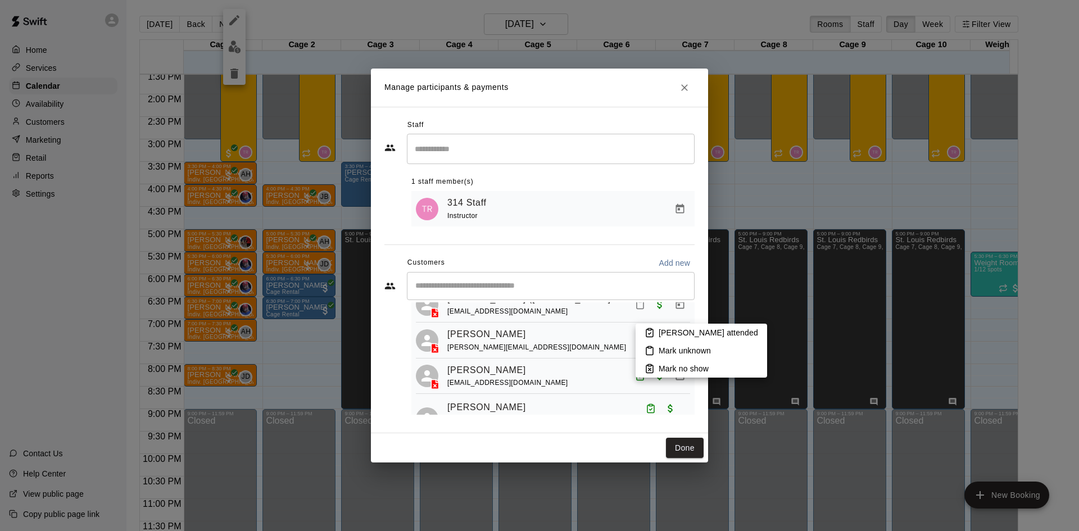
click at [643, 328] on li "Mark attended" at bounding box center [701, 333] width 131 height 18
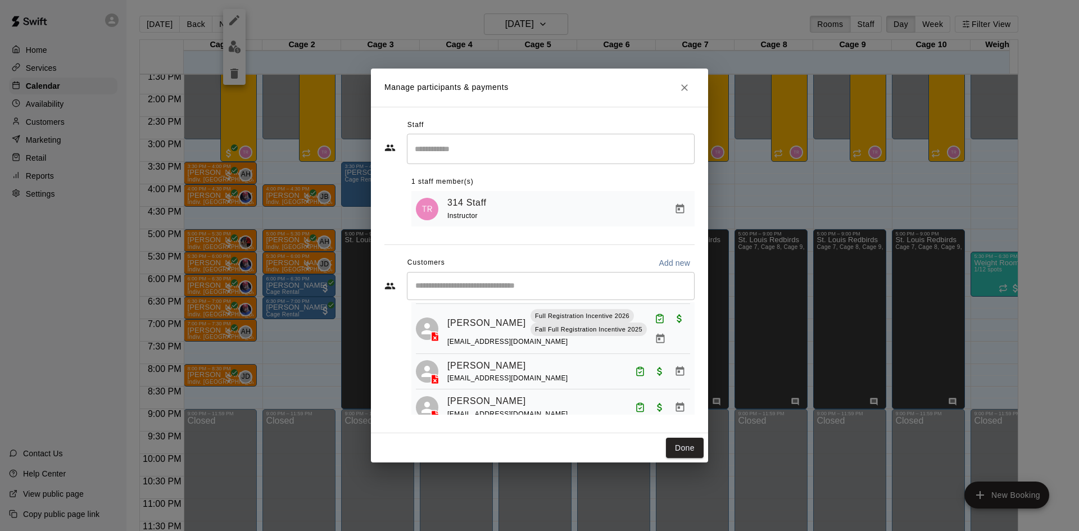
scroll to position [225, 0]
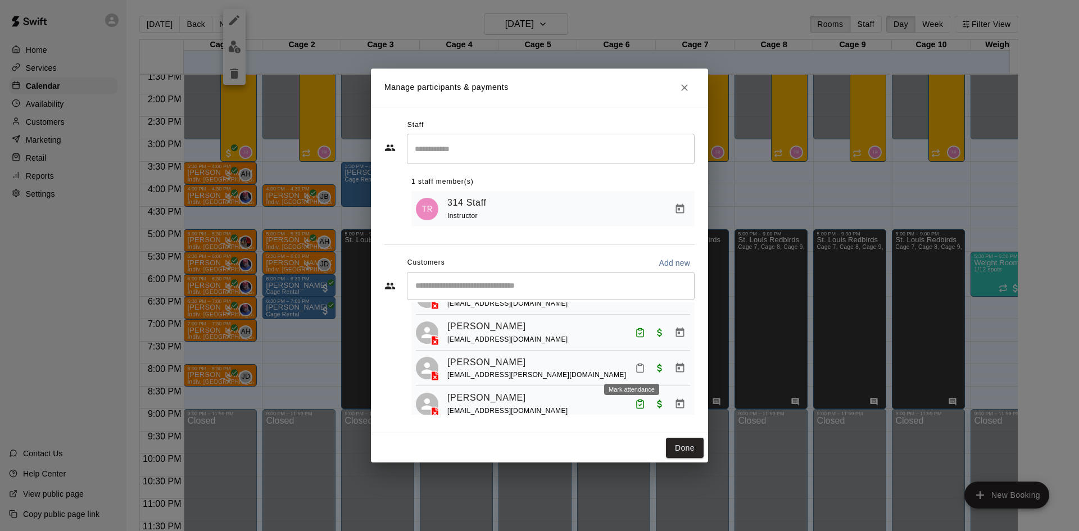
click at [639, 366] on button "Mark attendance" at bounding box center [639, 367] width 19 height 19
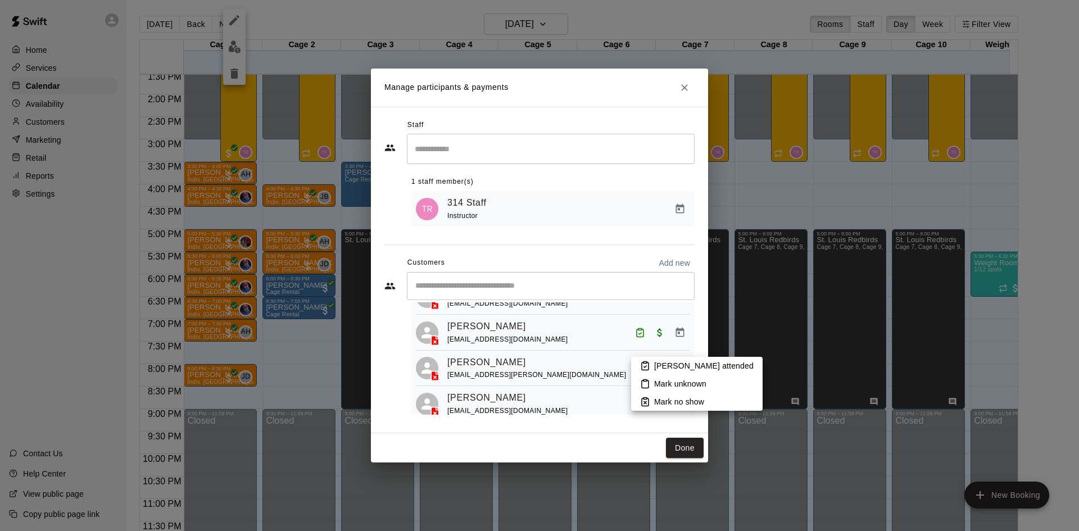
click at [661, 367] on p "Mark attended" at bounding box center [703, 365] width 99 height 11
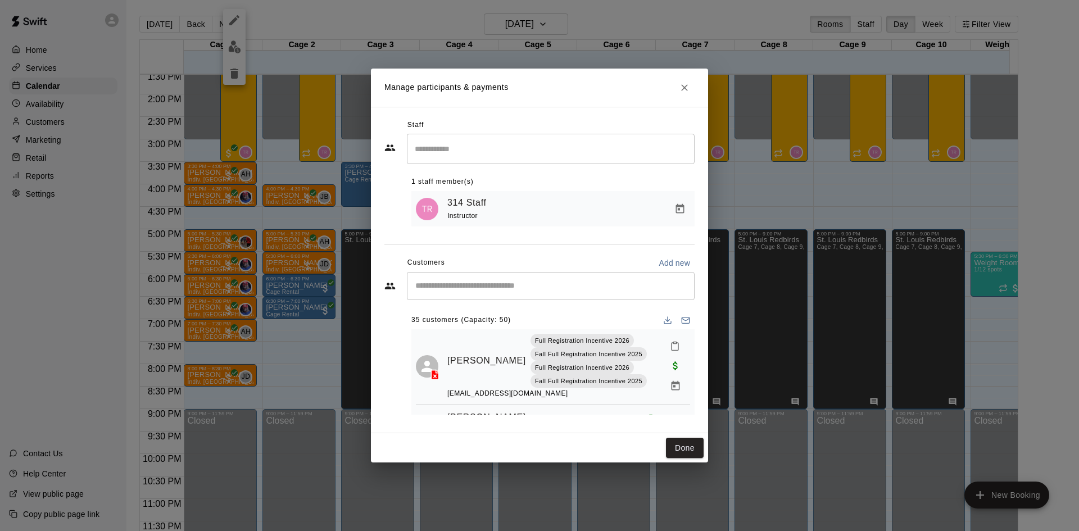
scroll to position [300, 0]
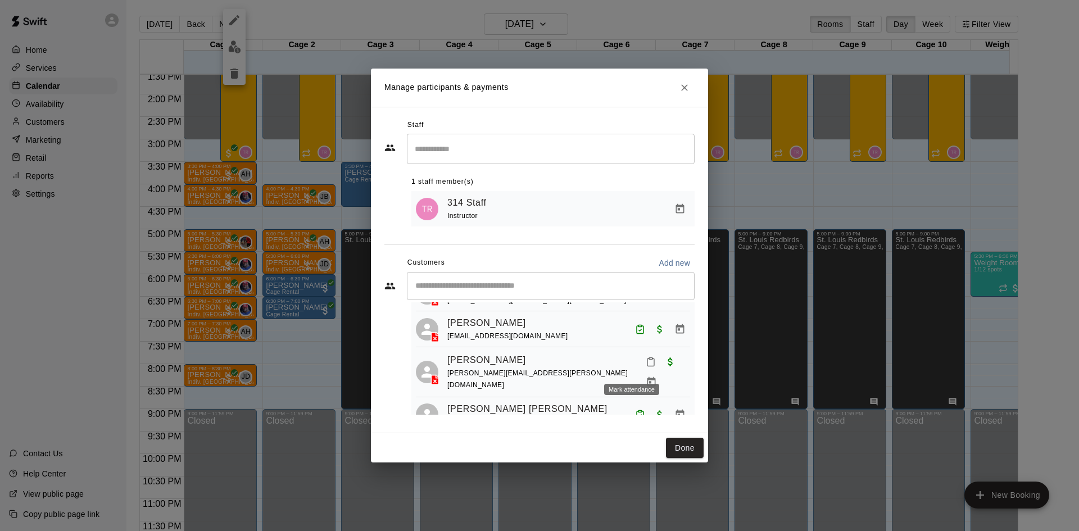
click at [641, 365] on button "Mark attendance" at bounding box center [650, 361] width 19 height 19
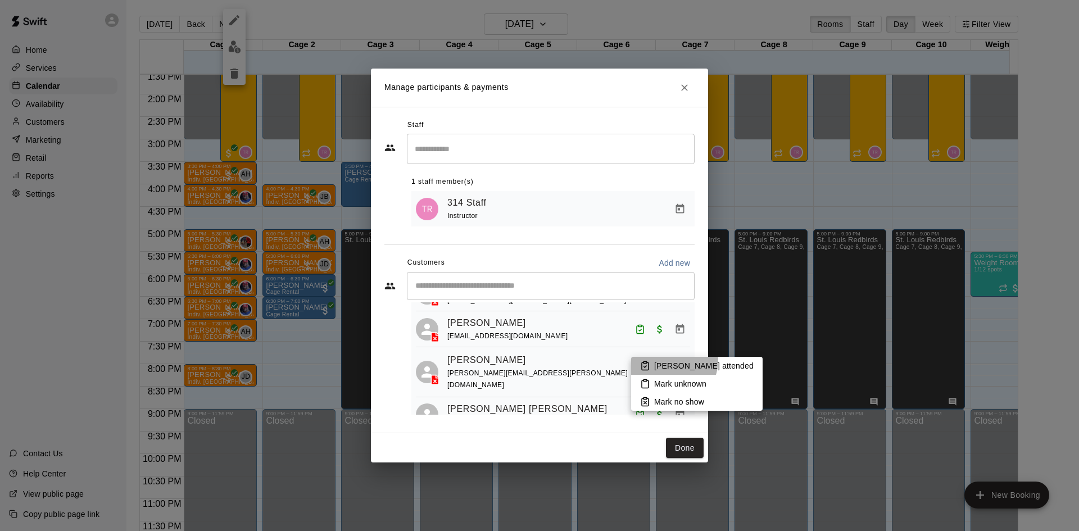
click at [665, 360] on li "Mark attended" at bounding box center [696, 366] width 131 height 18
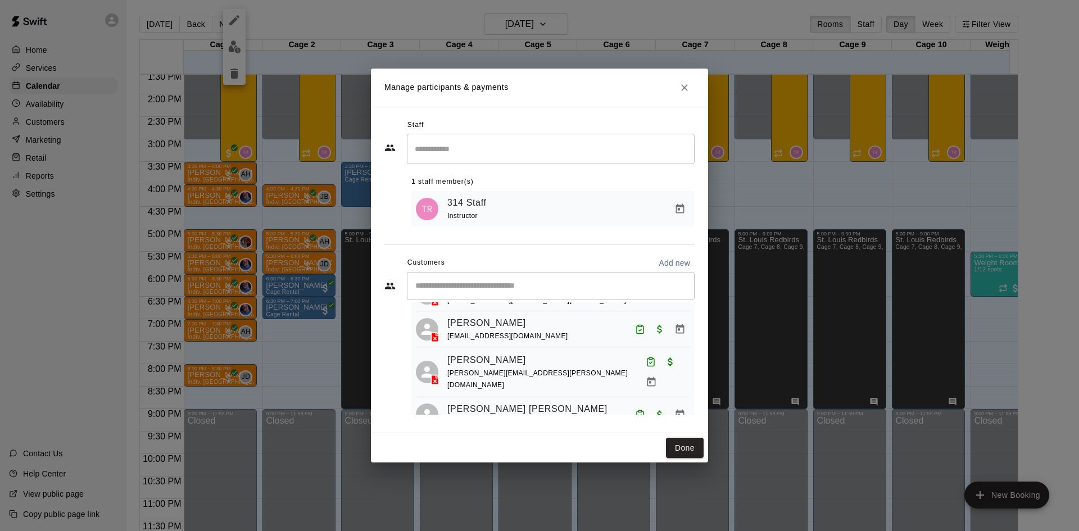
scroll to position [783, 0]
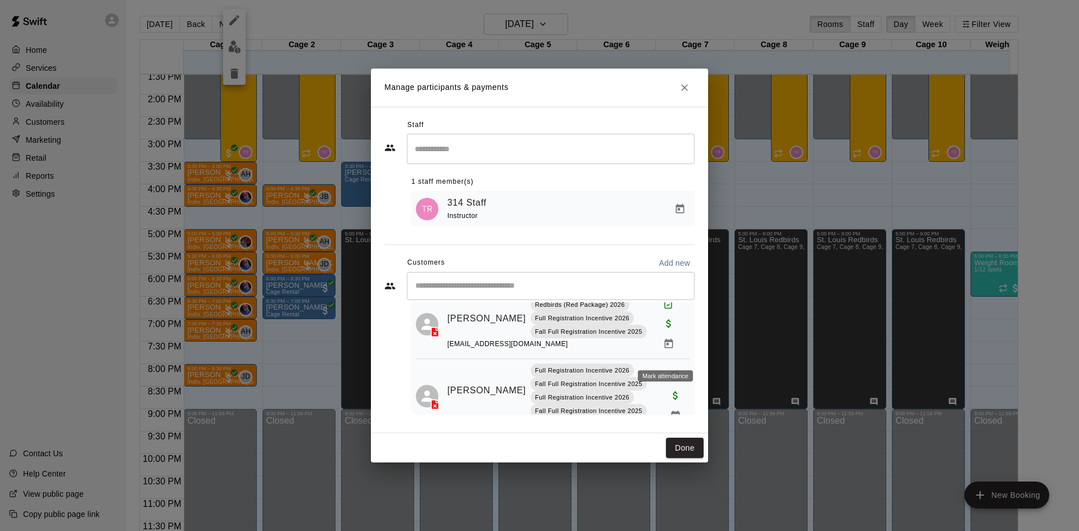
click at [671, 373] on icon "Mark attendance" at bounding box center [674, 377] width 7 height 8
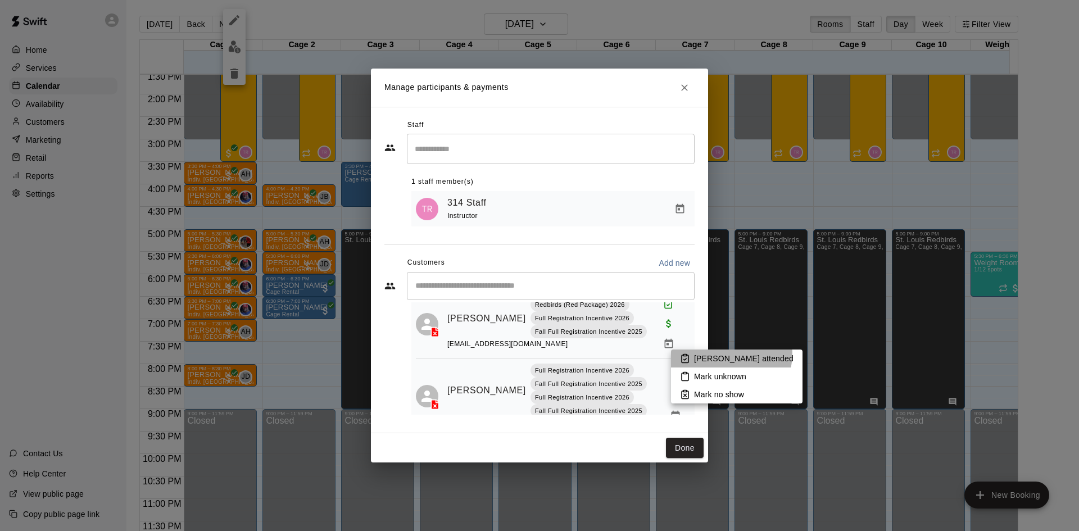
drag, startPoint x: 730, startPoint y: 354, endPoint x: 725, endPoint y: 360, distance: 7.6
click at [730, 357] on p "Mark attended" at bounding box center [743, 358] width 99 height 11
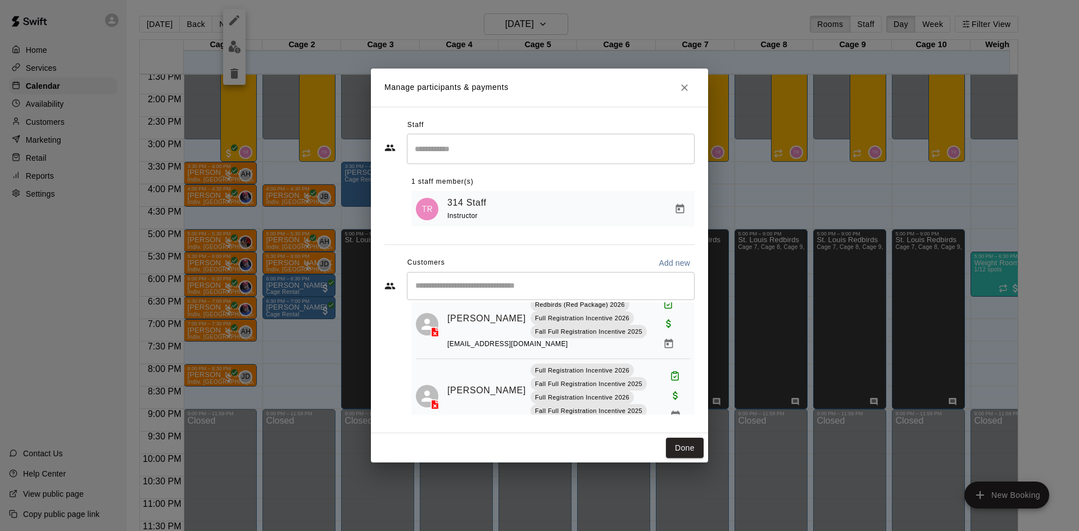
scroll to position [0, 0]
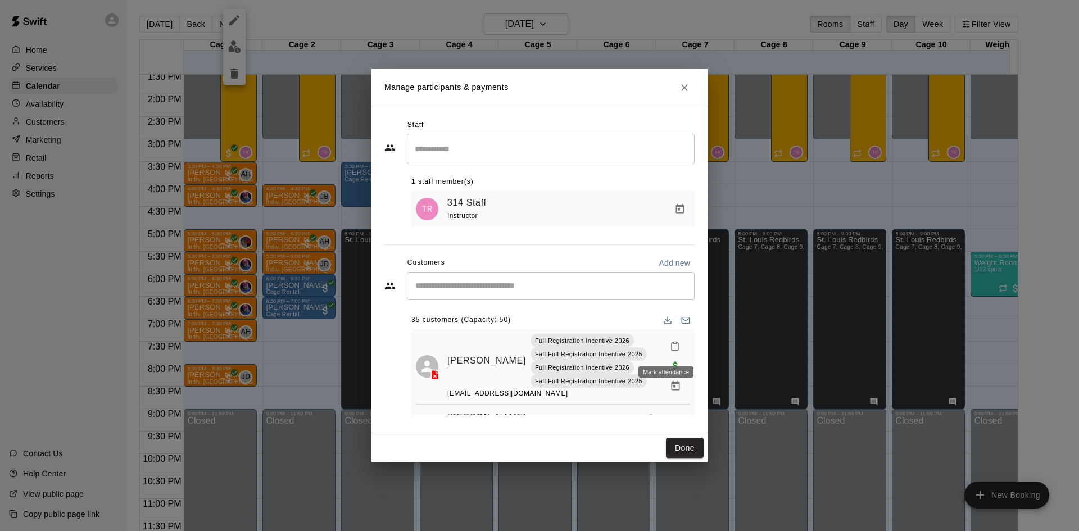
click at [673, 347] on button "Mark attendance" at bounding box center [674, 346] width 19 height 19
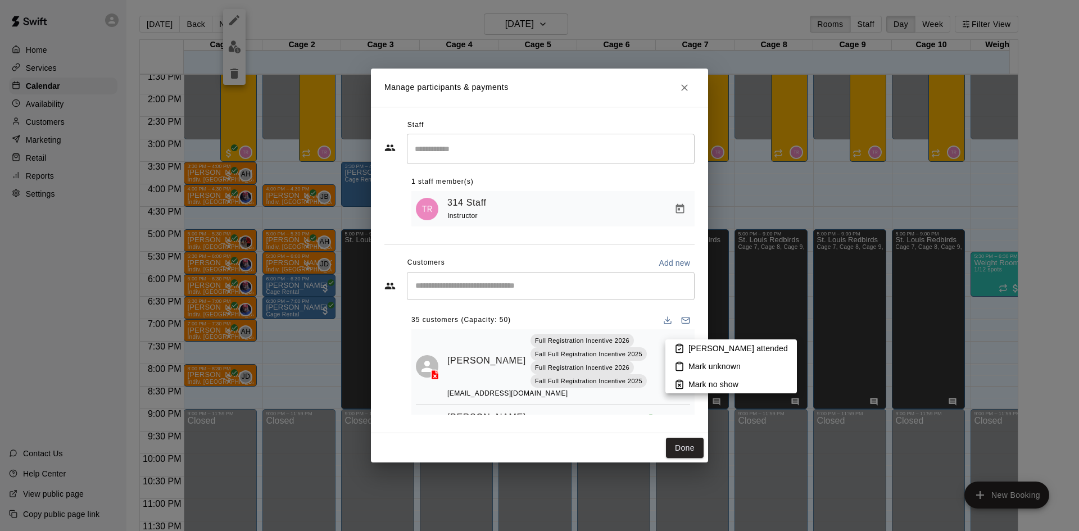
click at [683, 348] on icon at bounding box center [679, 349] width 7 height 8
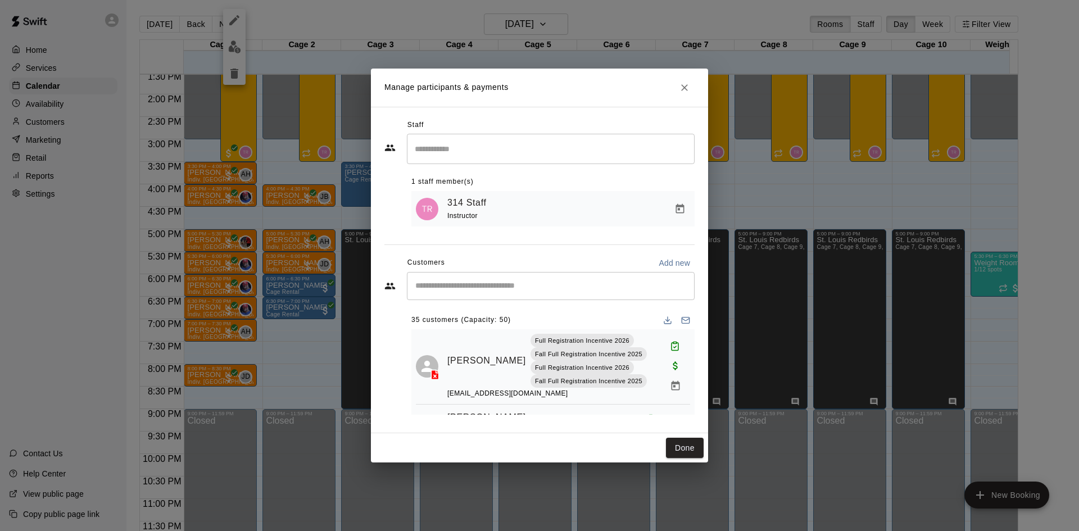
scroll to position [1380, 0]
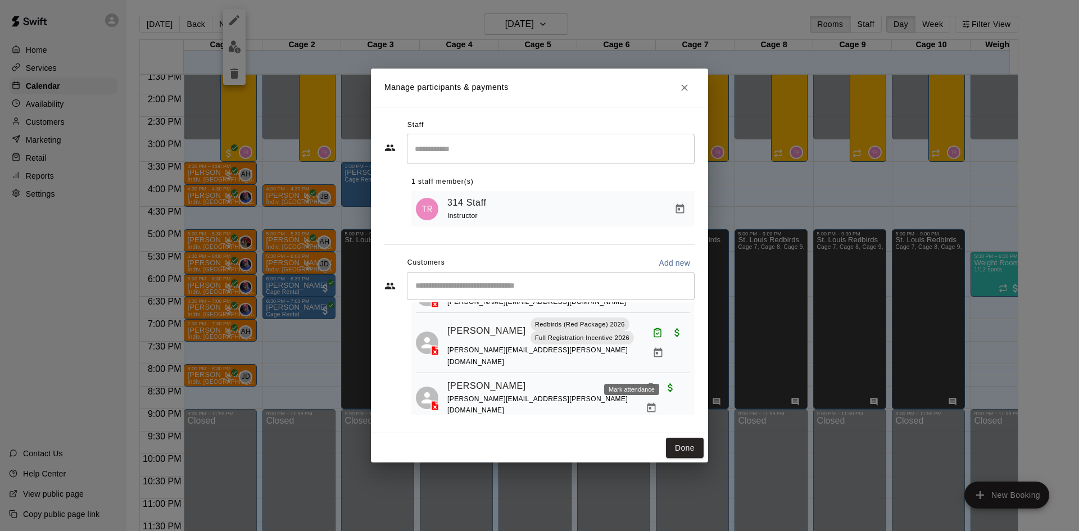
click at [641, 378] on button "Mark attendance" at bounding box center [650, 387] width 19 height 19
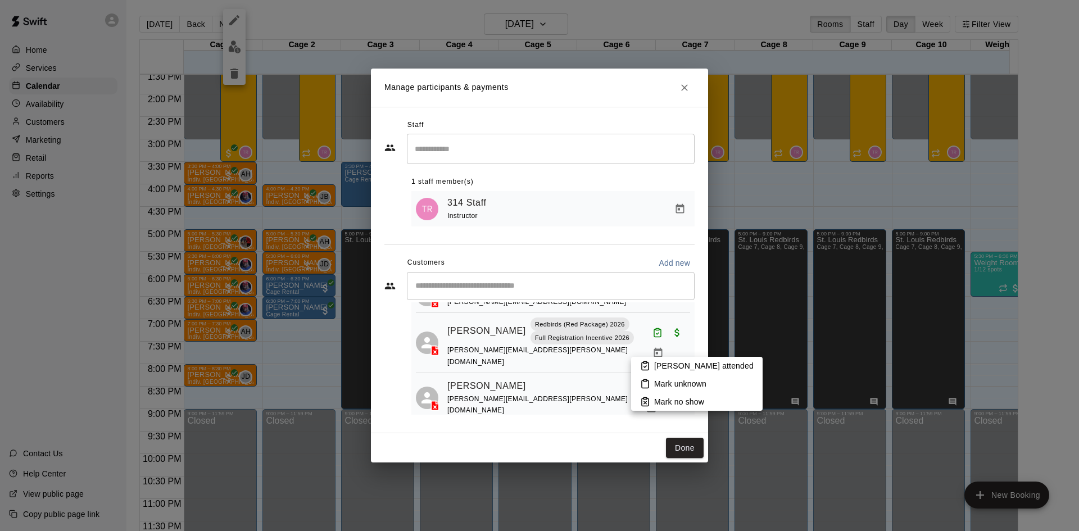
click at [655, 363] on p "Mark attended" at bounding box center [703, 365] width 99 height 11
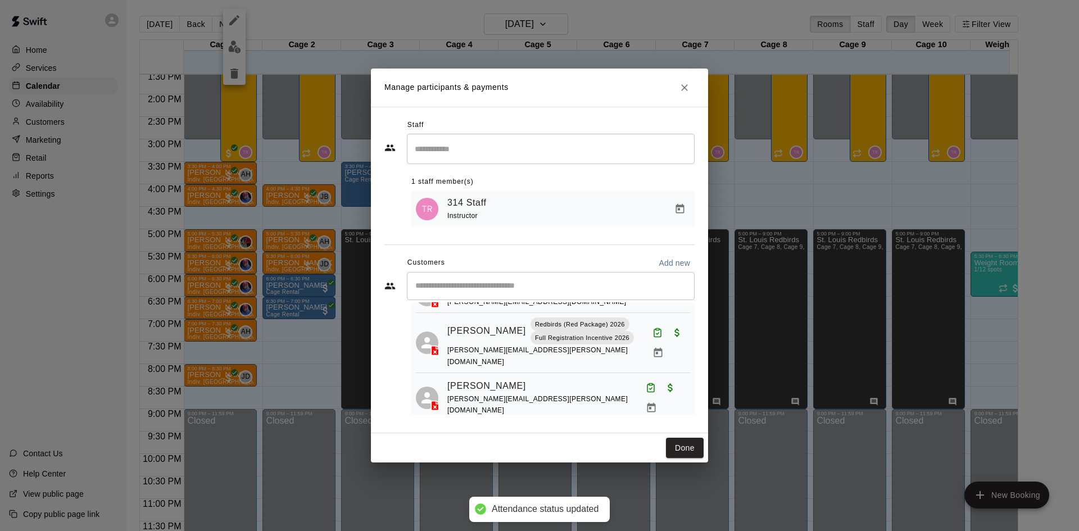
scroll to position [412, 0]
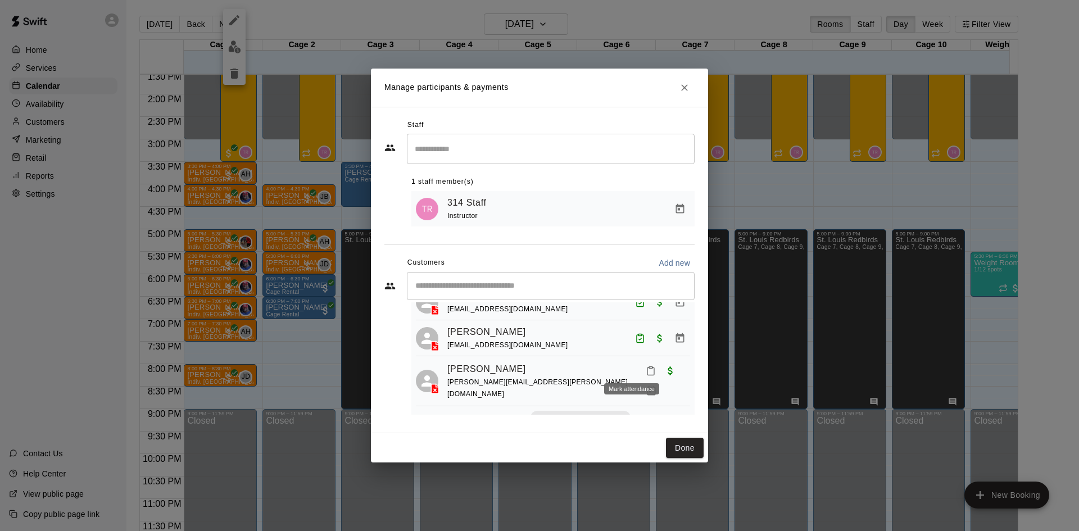
click at [647, 367] on icon "Mark attendance" at bounding box center [650, 371] width 7 height 8
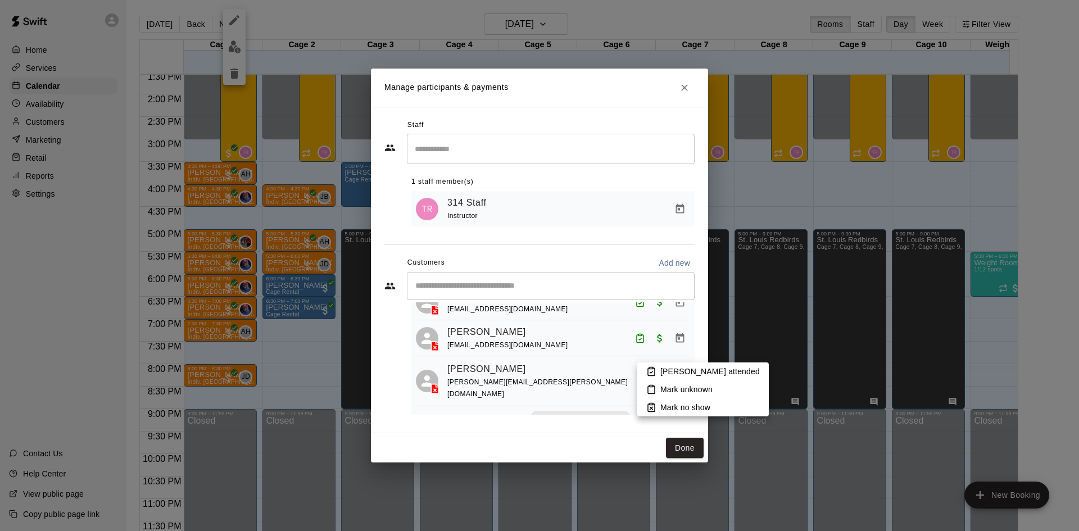
click at [645, 370] on li "Mark attended" at bounding box center [702, 371] width 131 height 18
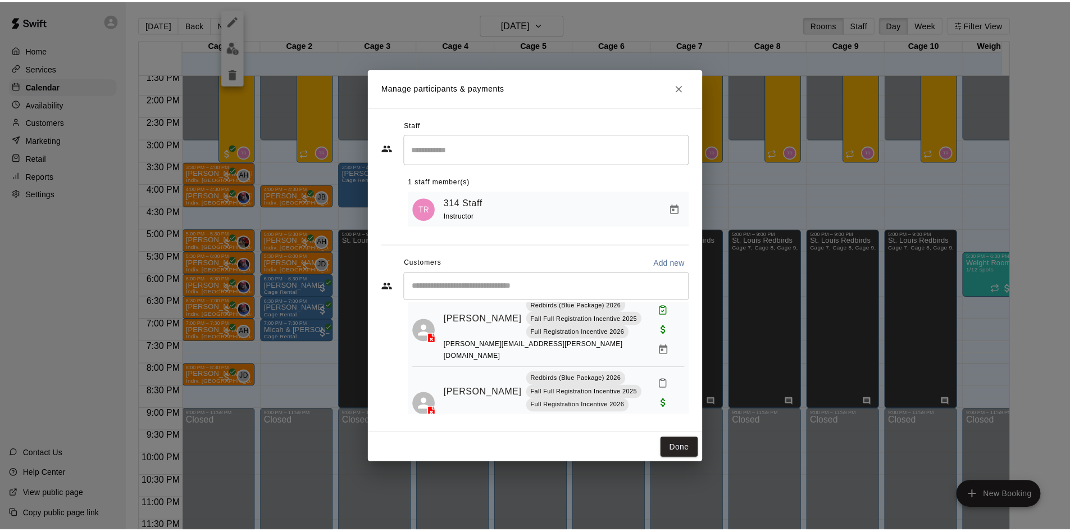
scroll to position [581, 0]
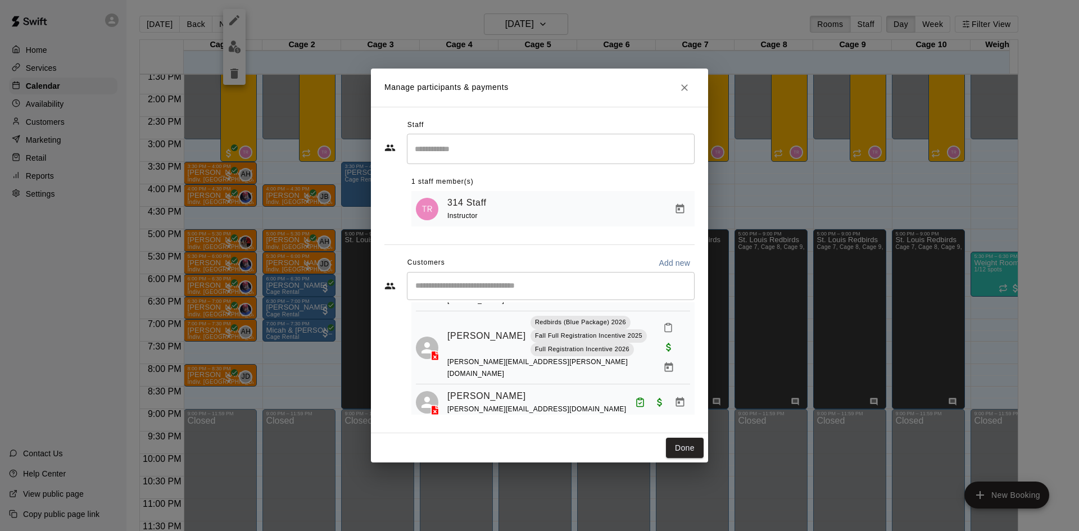
click at [322, 129] on div "Manage participants & payments Staff ​ 1 staff member(s) 314 Staff Instructor C…" at bounding box center [539, 265] width 1079 height 531
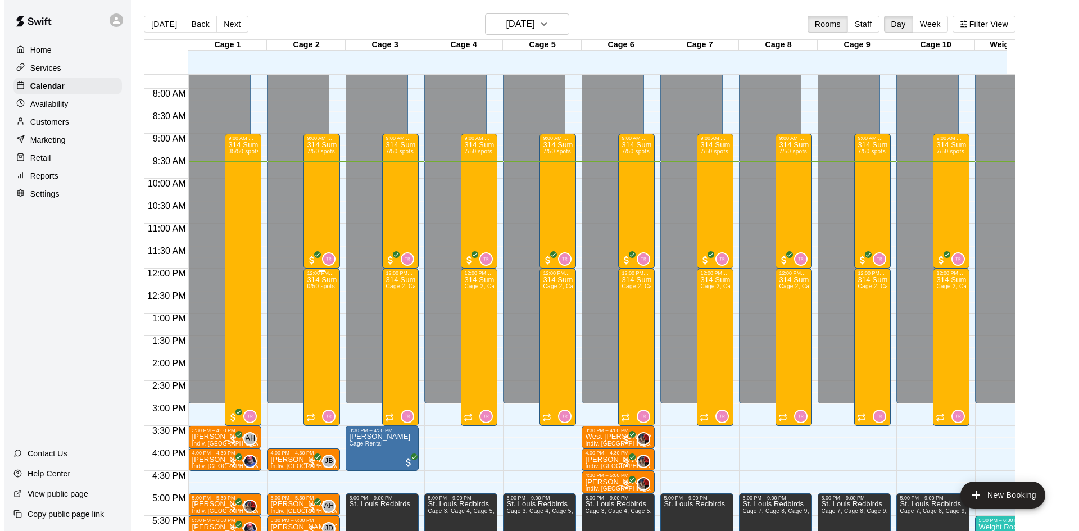
scroll to position [338, 0]
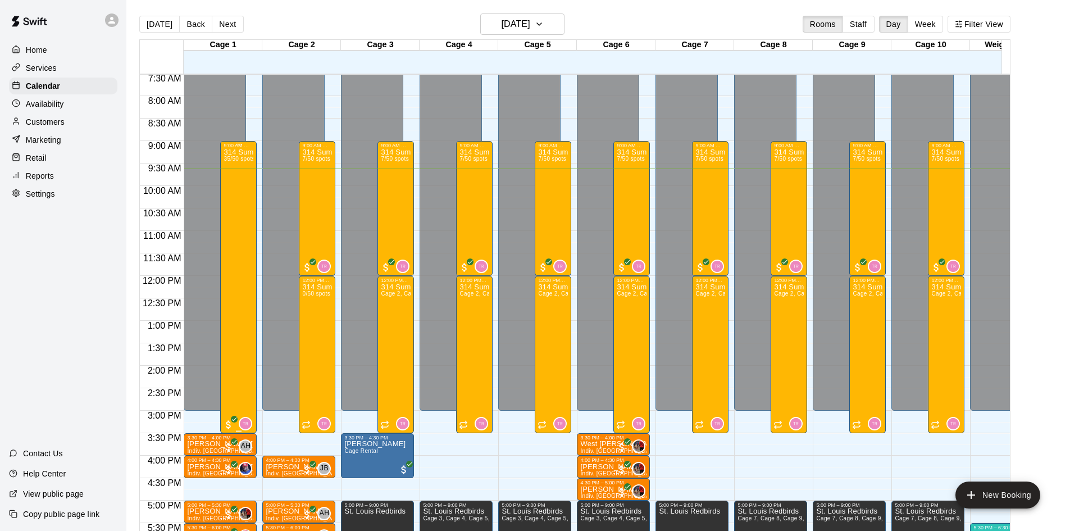
click at [234, 228] on div "314 Summer Camp | Week 10 (Full Day) 35/50 spots" at bounding box center [239, 413] width 30 height 531
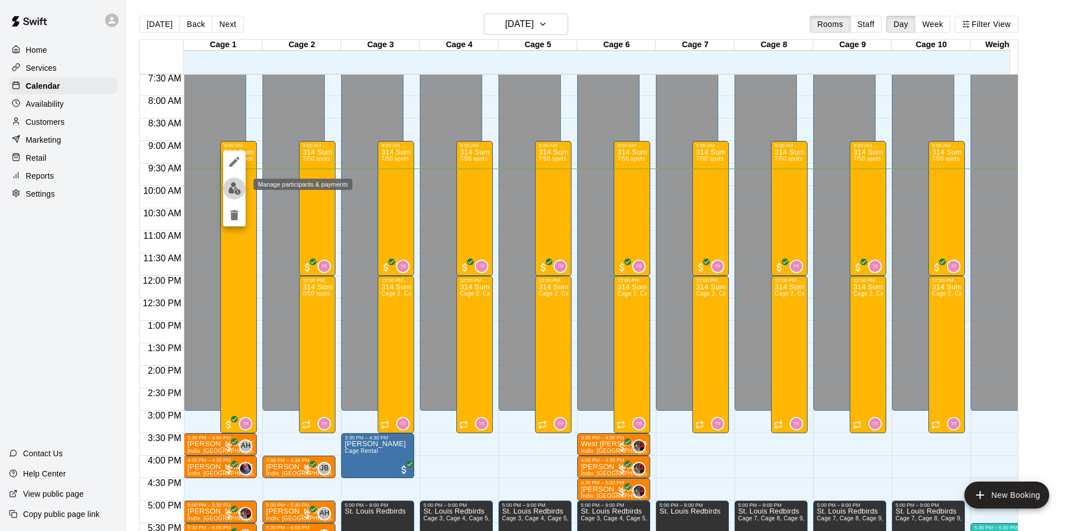
click at [235, 190] on img "edit" at bounding box center [234, 188] width 13 height 13
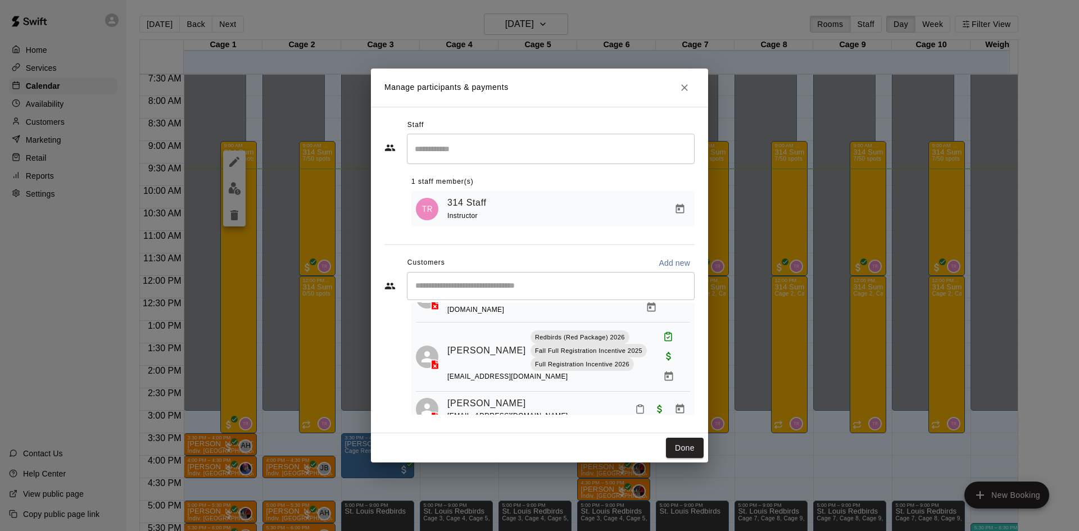
scroll to position [1498, 0]
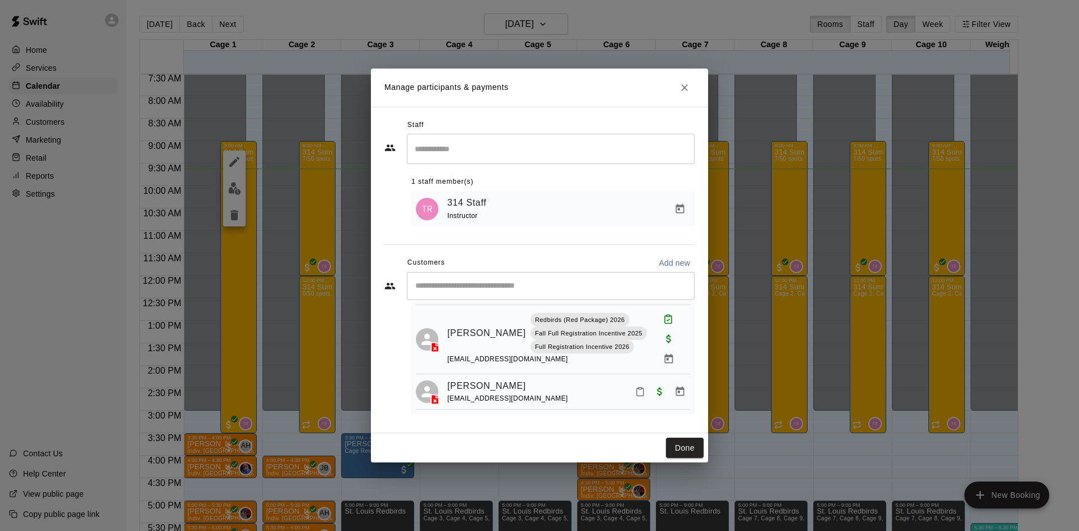
click at [329, 224] on div "Manage participants & payments Staff ​ 1 staff member(s) 314 Staff Instructor C…" at bounding box center [539, 265] width 1079 height 531
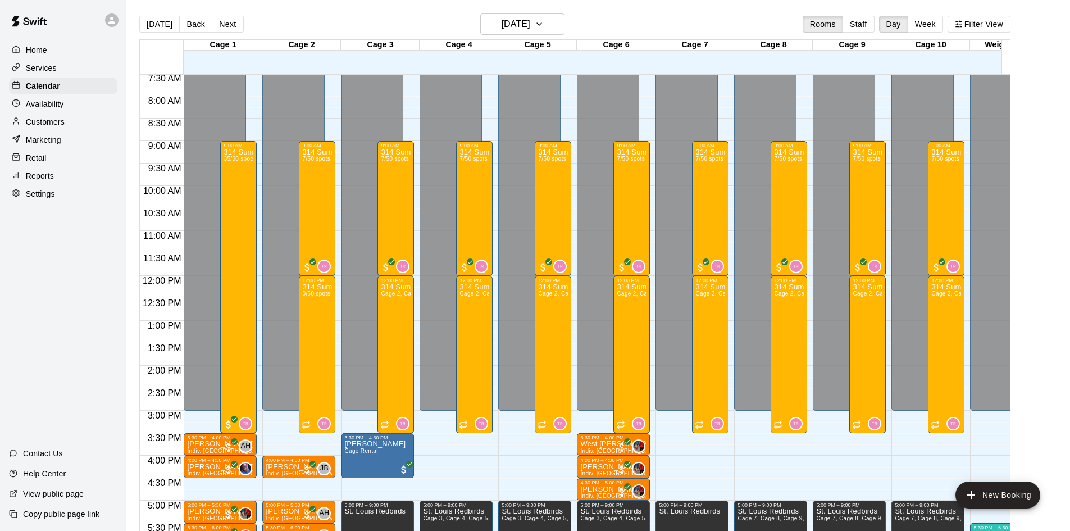
click at [320, 217] on div "314 Summer Camp | Week 10 (Morning) 7/50 spots" at bounding box center [317, 413] width 30 height 531
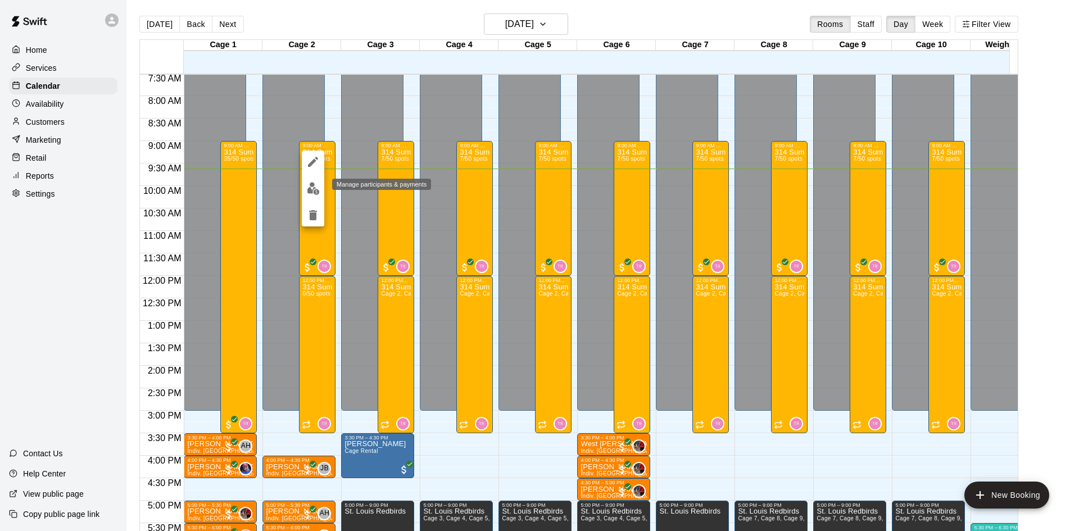
click at [311, 190] on img "edit" at bounding box center [313, 188] width 13 height 13
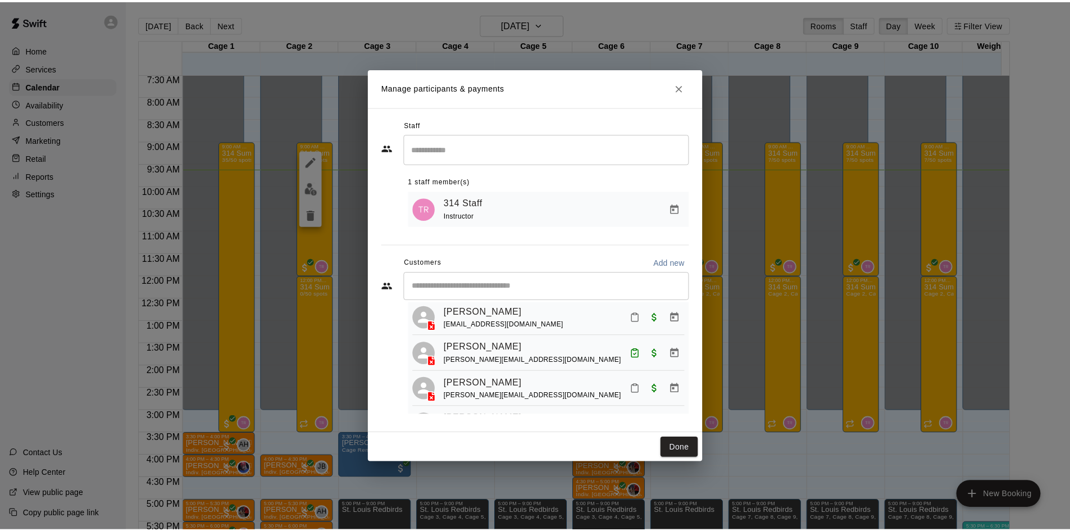
scroll to position [169, 0]
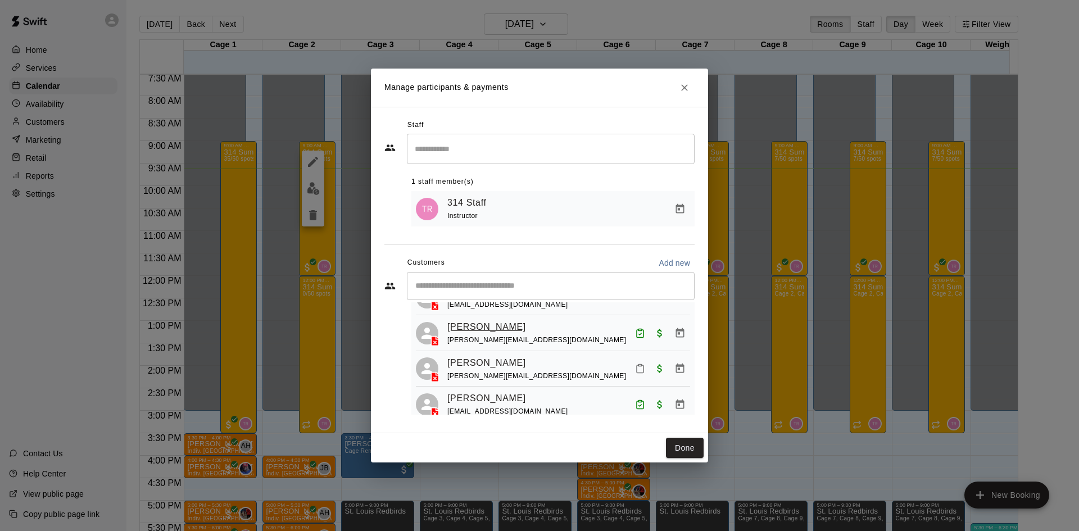
click at [483, 320] on link "Miles Carlson" at bounding box center [486, 327] width 79 height 15
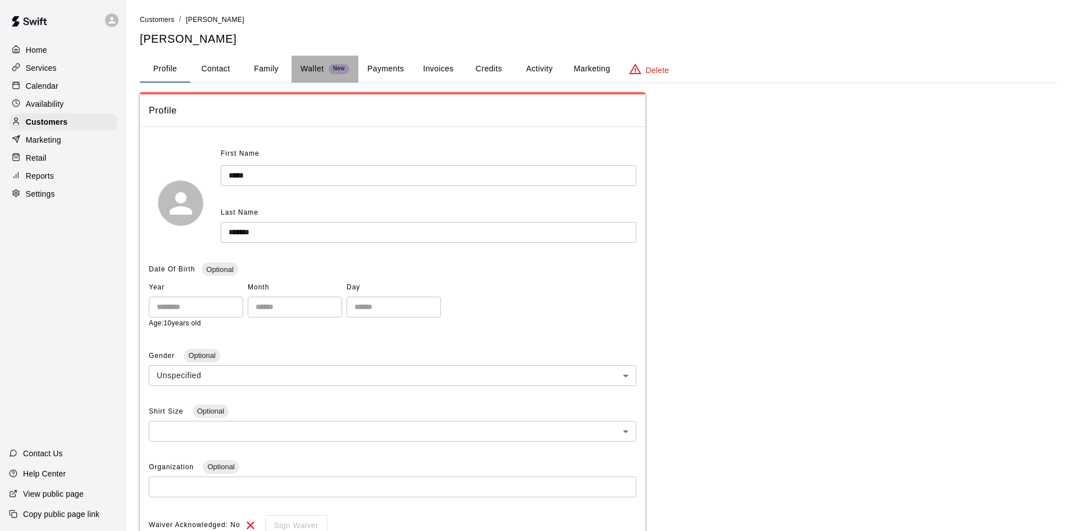
click at [317, 67] on p "Wallet" at bounding box center [313, 69] width 24 height 12
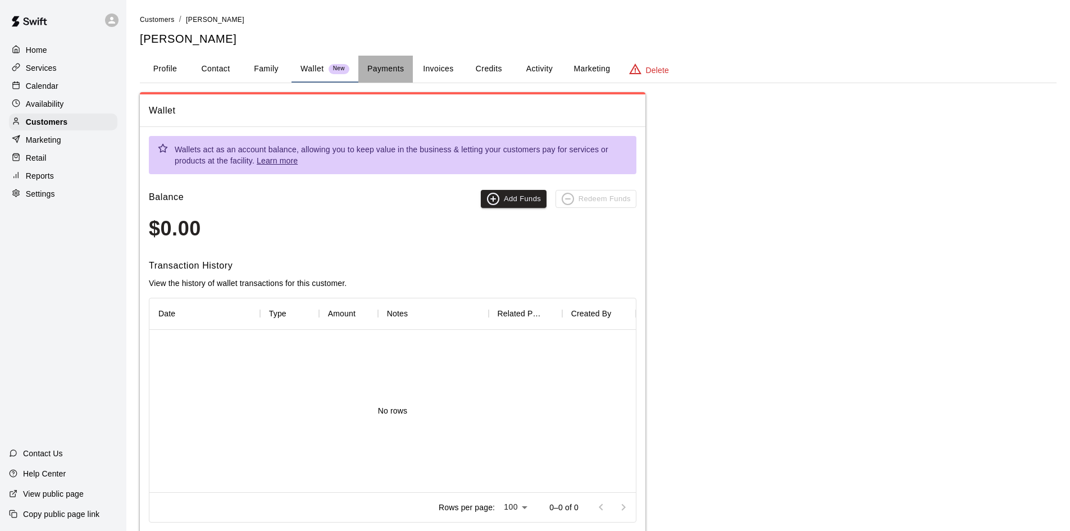
click at [378, 71] on button "Payments" at bounding box center [385, 69] width 55 height 27
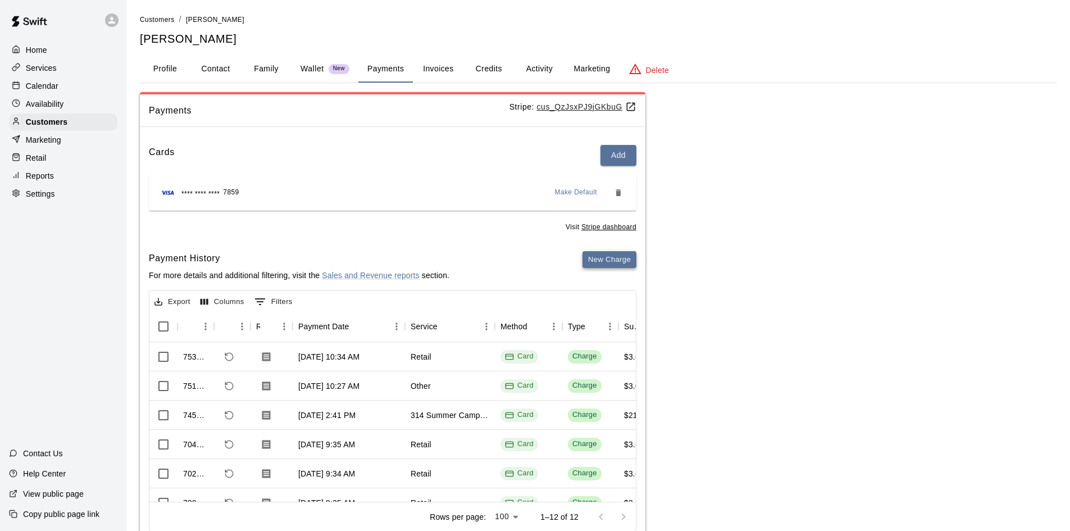
click at [607, 260] on button "New Charge" at bounding box center [610, 259] width 54 height 17
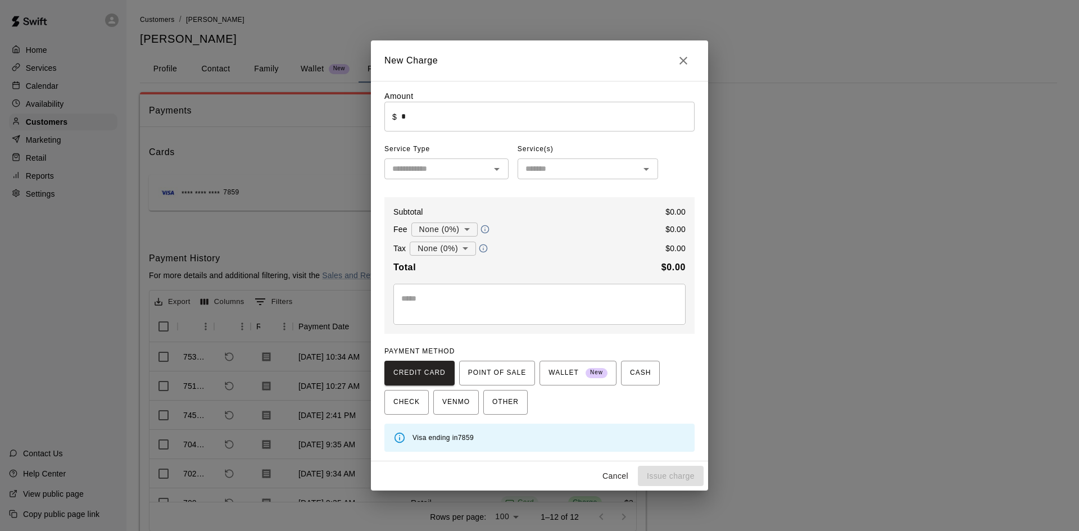
click at [410, 115] on input "*" at bounding box center [547, 117] width 293 height 30
click at [655, 478] on button "Issue charge" at bounding box center [671, 476] width 66 height 21
type input "*"
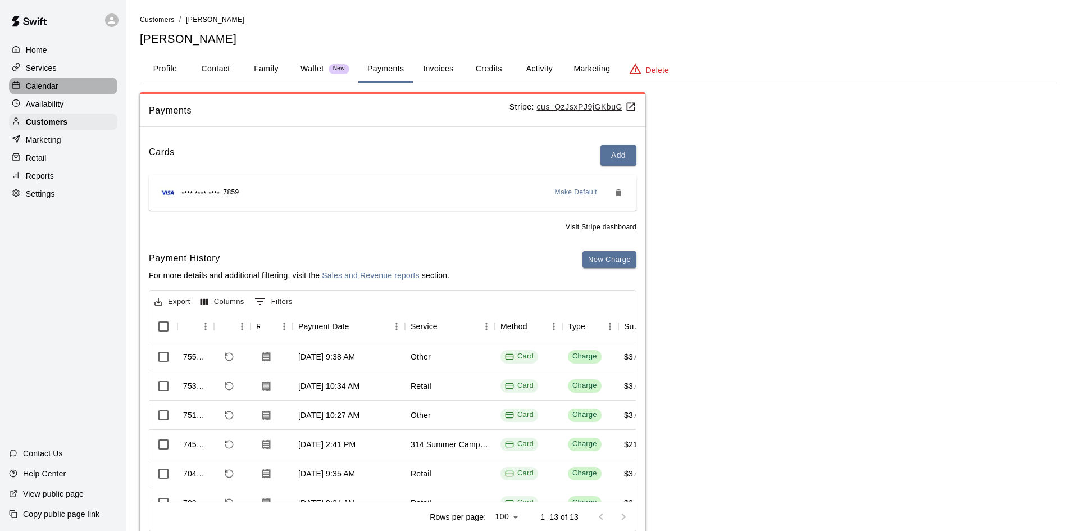
click at [31, 87] on p "Calendar" at bounding box center [42, 85] width 33 height 11
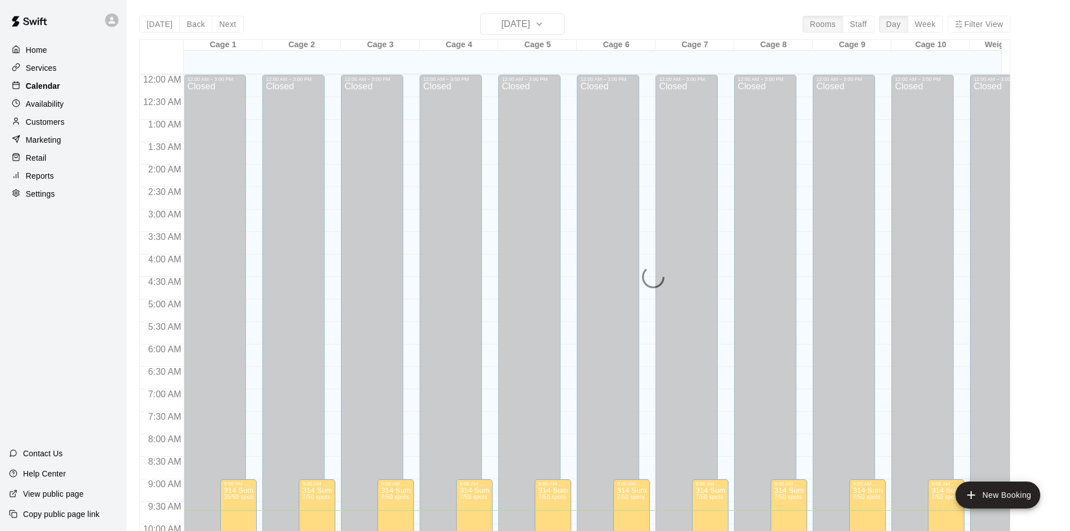
scroll to position [435, 0]
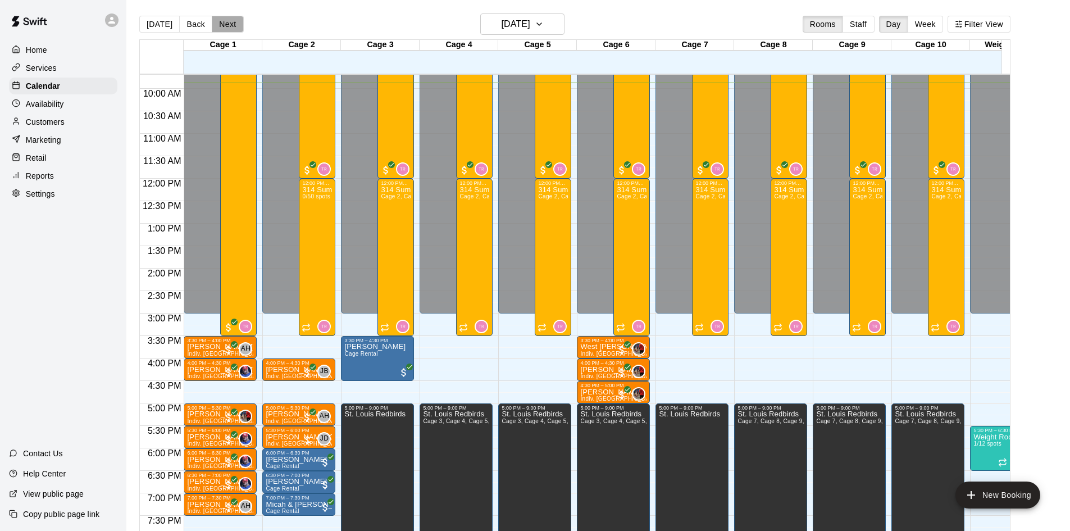
click at [230, 24] on button "Next" at bounding box center [227, 24] width 31 height 17
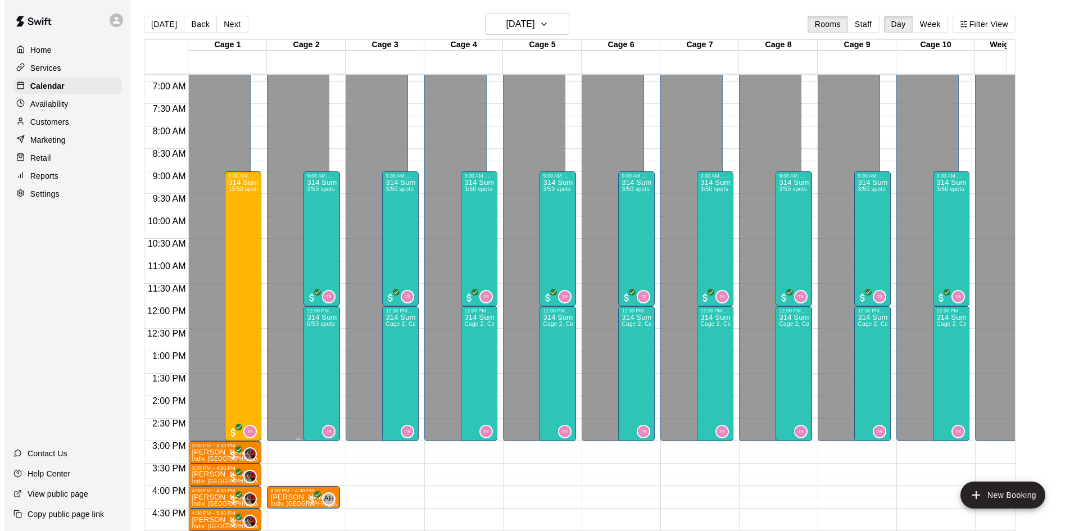
scroll to position [267, 0]
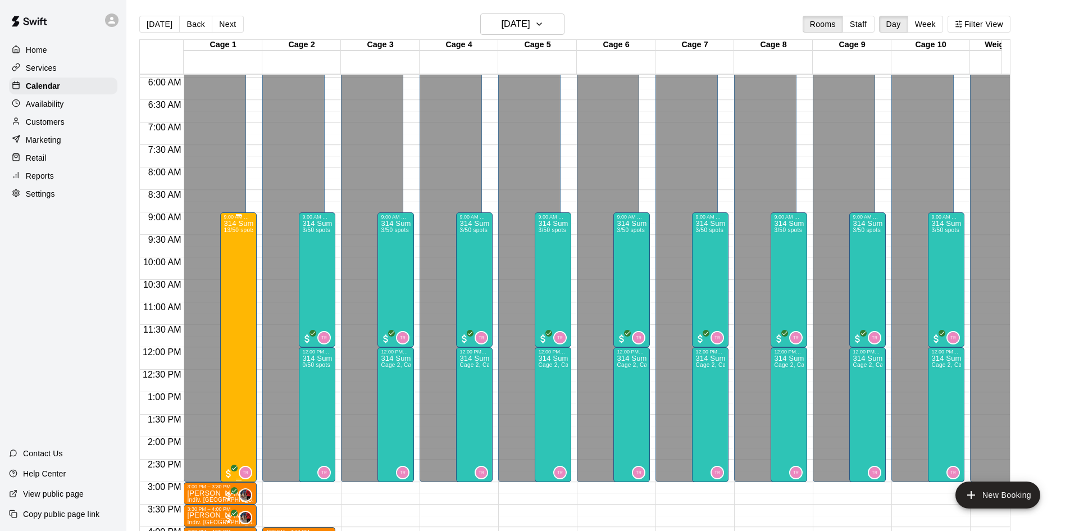
click at [229, 261] on div "314 Summer Camp | Week 10 (Friday Funday - Full) 13/50 spots" at bounding box center [239, 485] width 30 height 531
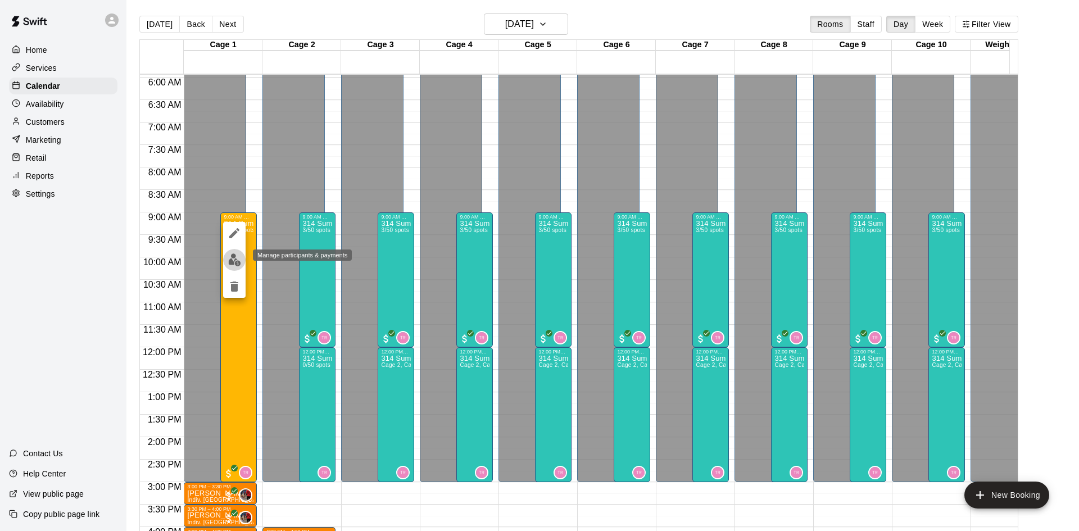
click at [237, 256] on img "edit" at bounding box center [234, 259] width 13 height 13
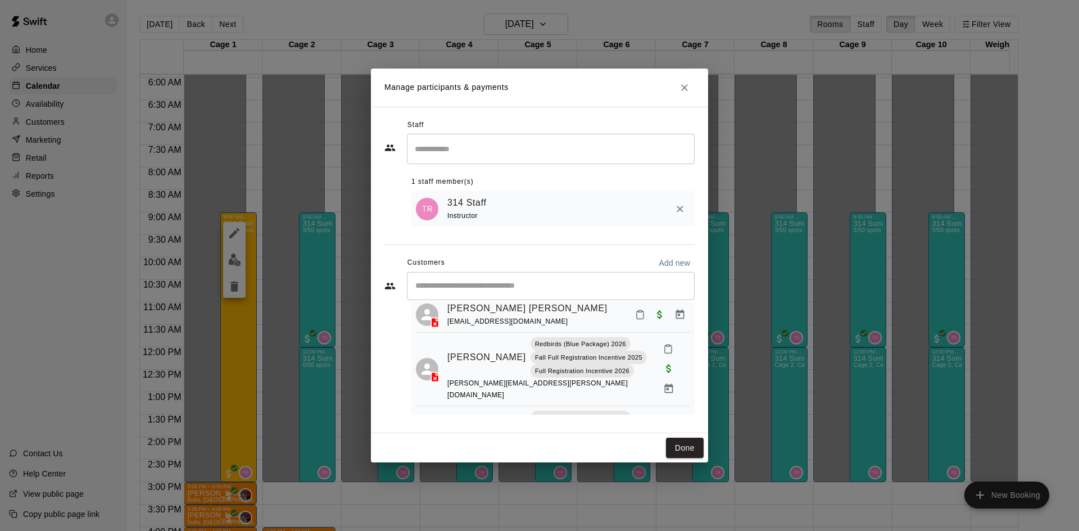
scroll to position [169, 0]
click at [686, 89] on icon "Close" at bounding box center [684, 87] width 11 height 11
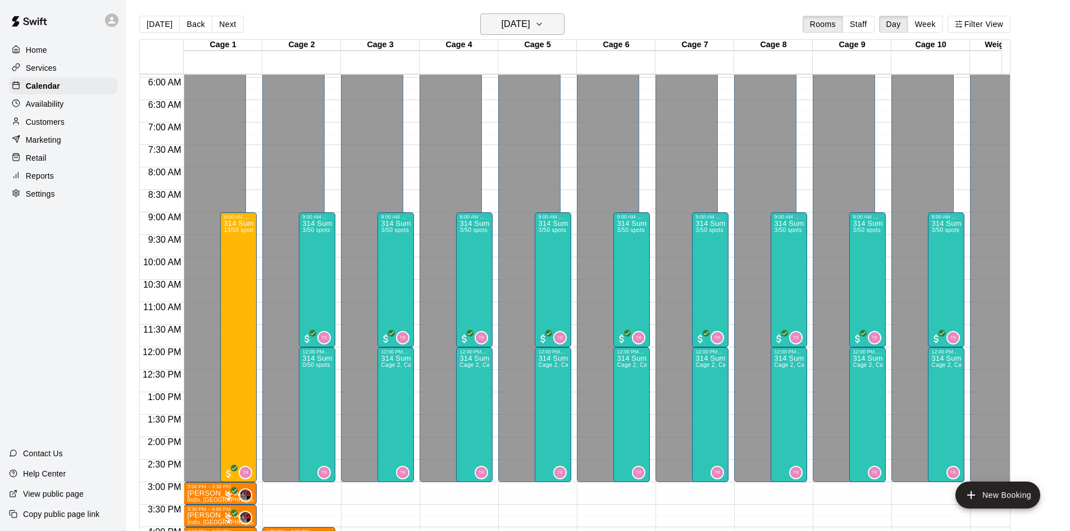
click at [510, 29] on h6 "Friday Aug 15" at bounding box center [516, 24] width 29 height 16
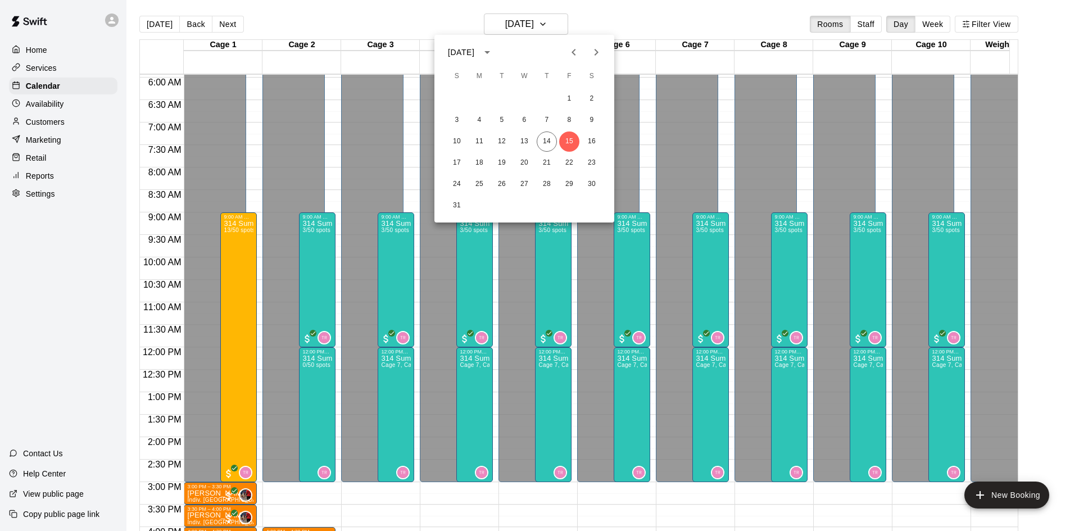
click at [242, 285] on div at bounding box center [539, 265] width 1079 height 531
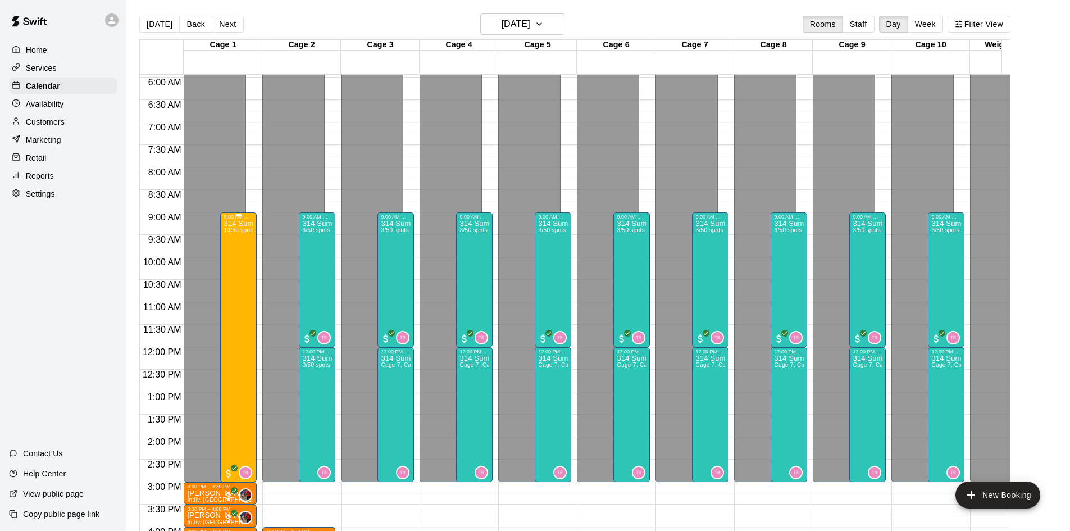
click at [224, 282] on div "314 Summer Camp | Week 10 (Friday Funday - Full) 13/50 spots" at bounding box center [239, 485] width 30 height 531
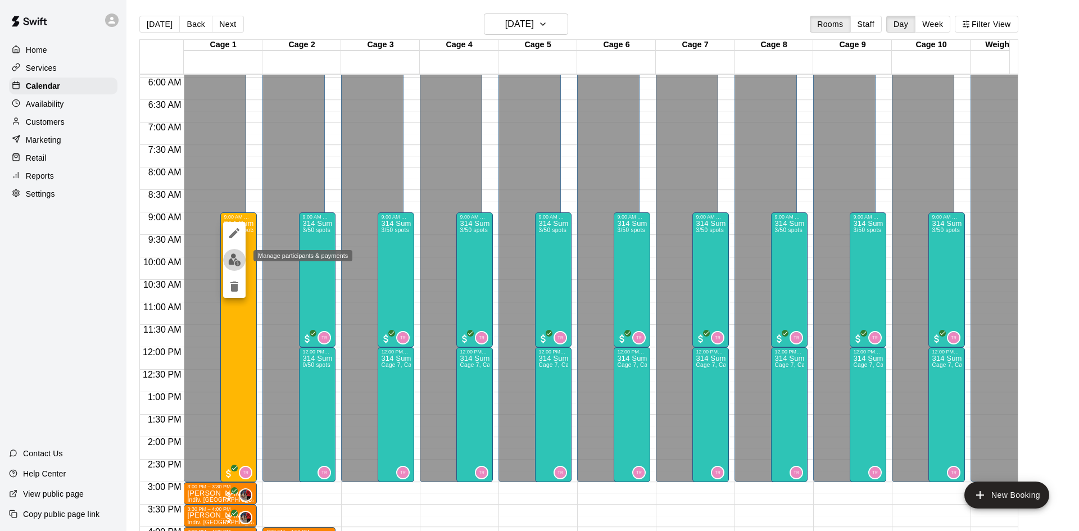
click at [235, 261] on img "edit" at bounding box center [234, 259] width 13 height 13
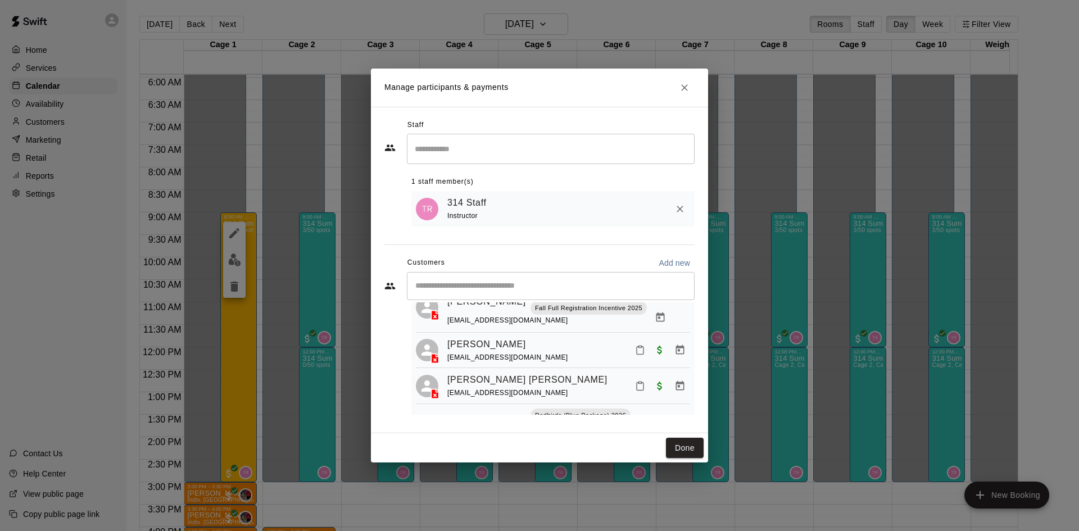
scroll to position [40, 0]
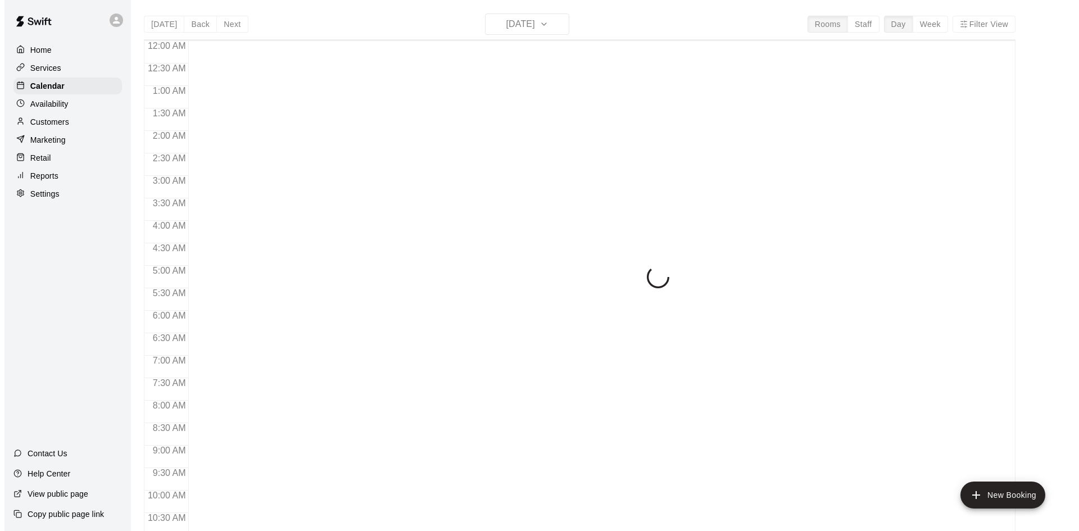
scroll to position [393, 0]
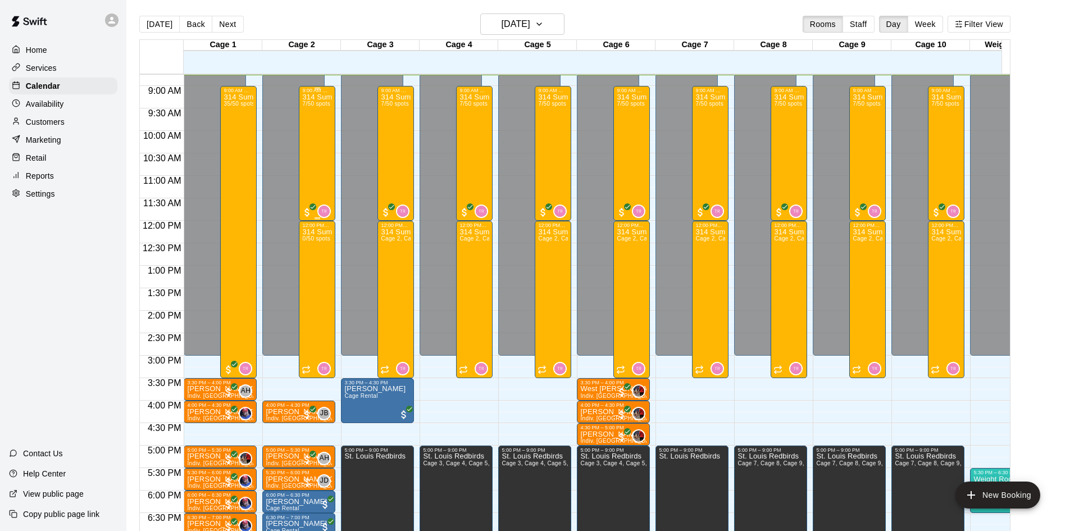
click at [319, 143] on div "314 Summer Camp | Week 10 (Morning) 7/50 spots" at bounding box center [317, 358] width 30 height 531
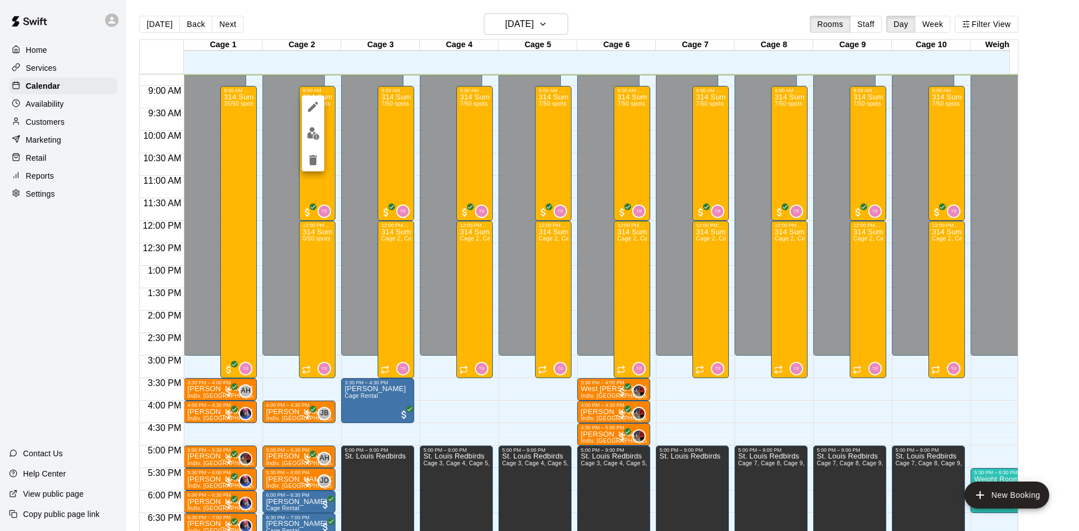
click at [312, 131] on img "edit" at bounding box center [313, 133] width 13 height 13
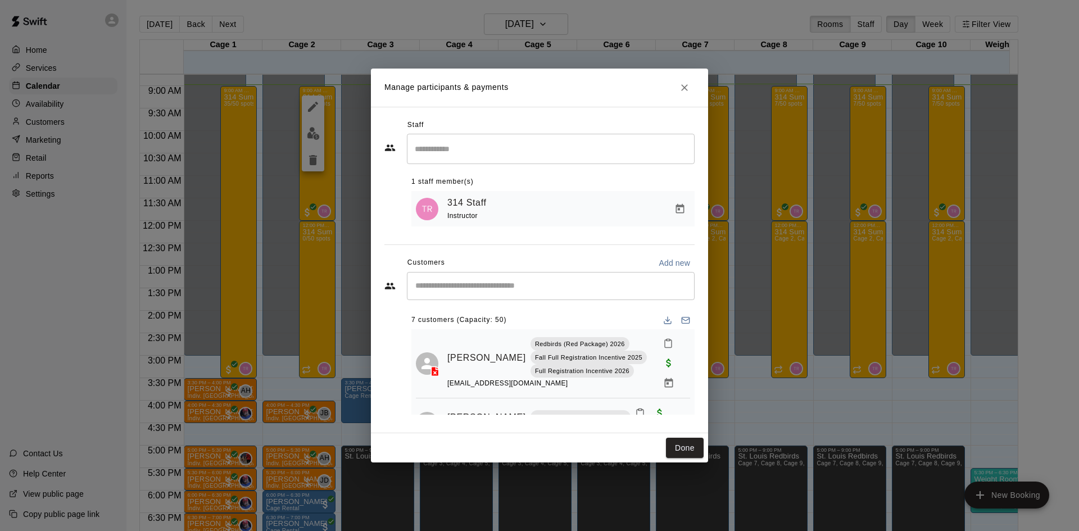
scroll to position [126, 0]
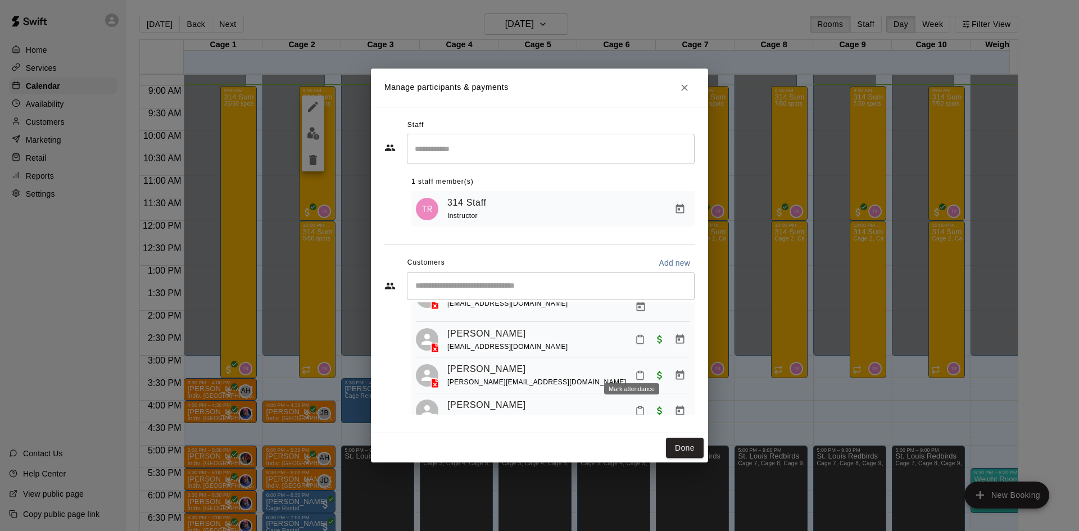
click at [635, 370] on icon "Mark attendance" at bounding box center [640, 375] width 10 height 10
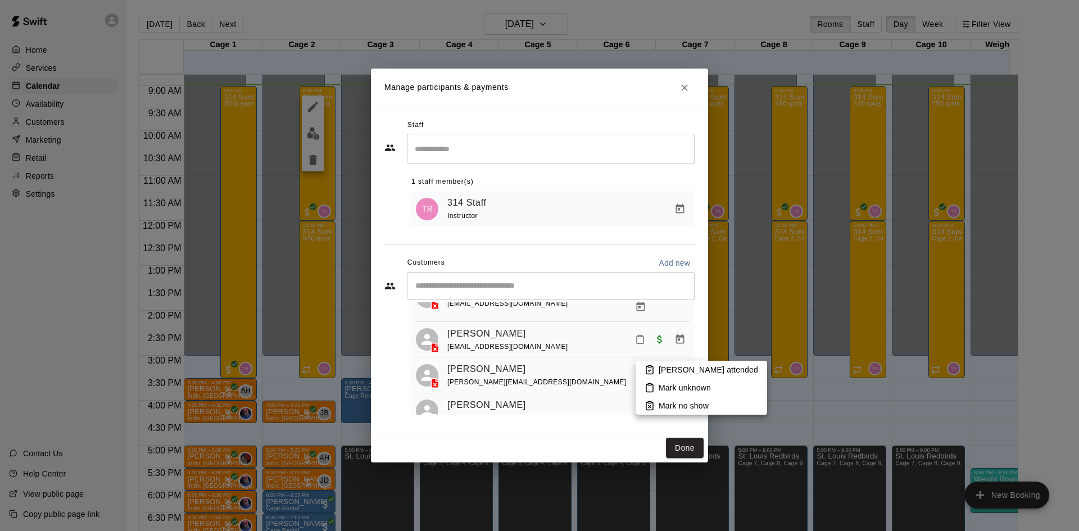
click at [654, 371] on icon at bounding box center [649, 370] width 10 height 10
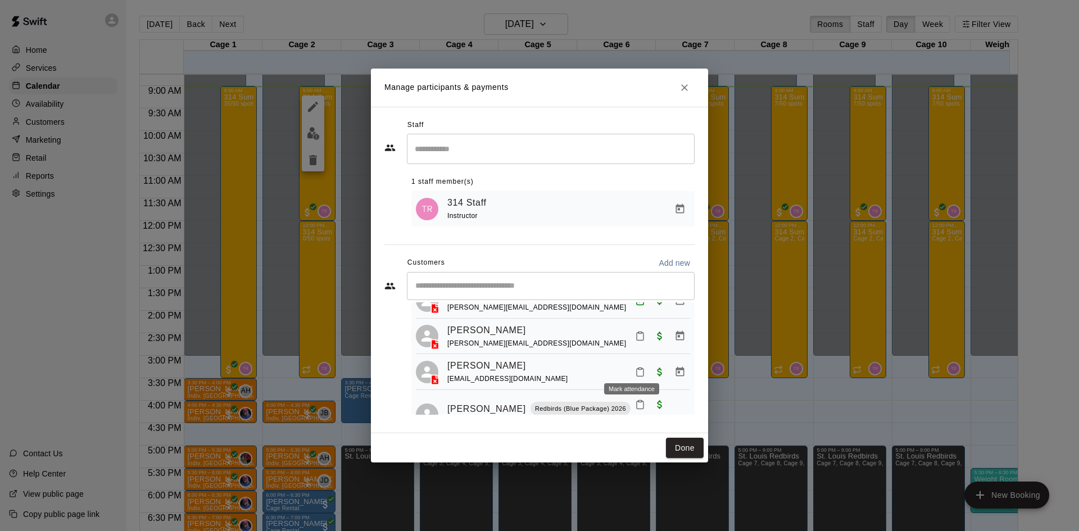
click at [635, 367] on icon "Mark attendance" at bounding box center [640, 372] width 10 height 10
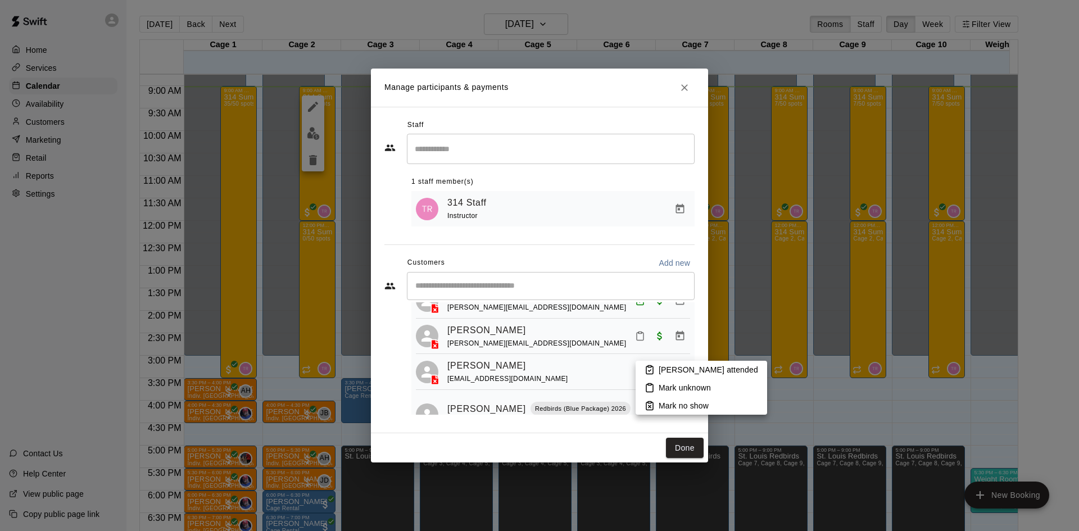
click at [657, 364] on li "Mark attended" at bounding box center [701, 370] width 131 height 18
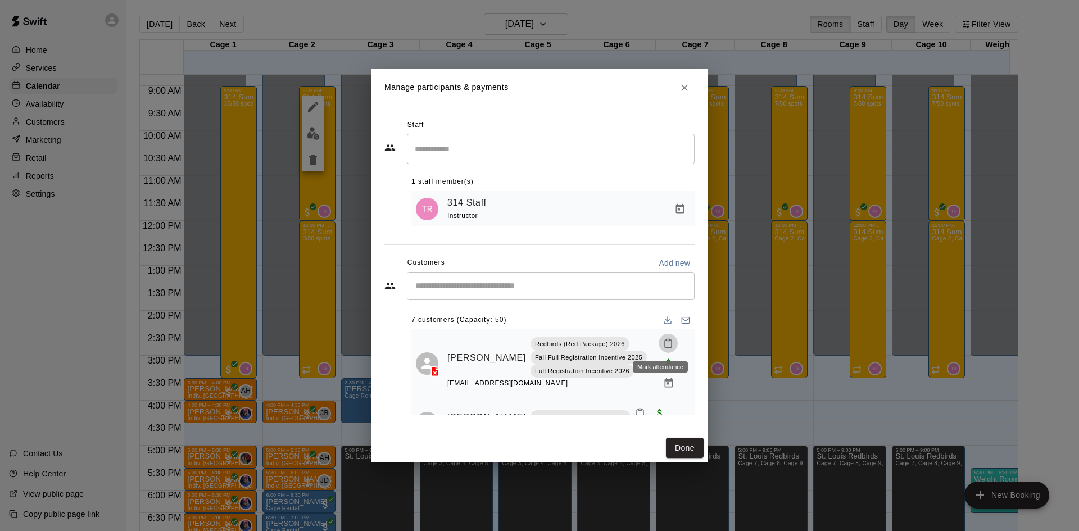
click at [665, 344] on icon "Mark attendance" at bounding box center [668, 344] width 7 height 8
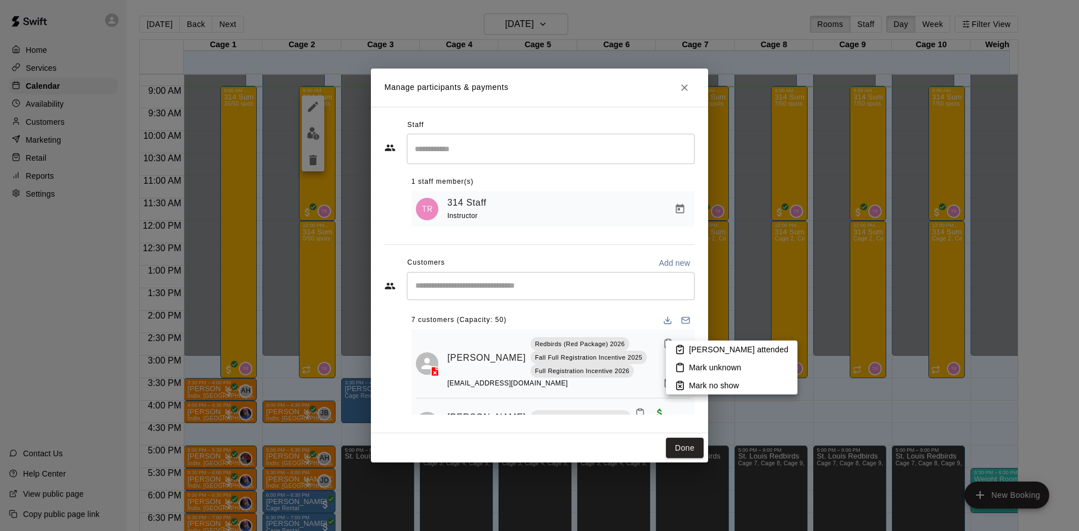
click at [708, 350] on p "Mark attended" at bounding box center [738, 349] width 99 height 11
